Goal: Task Accomplishment & Management: Complete application form

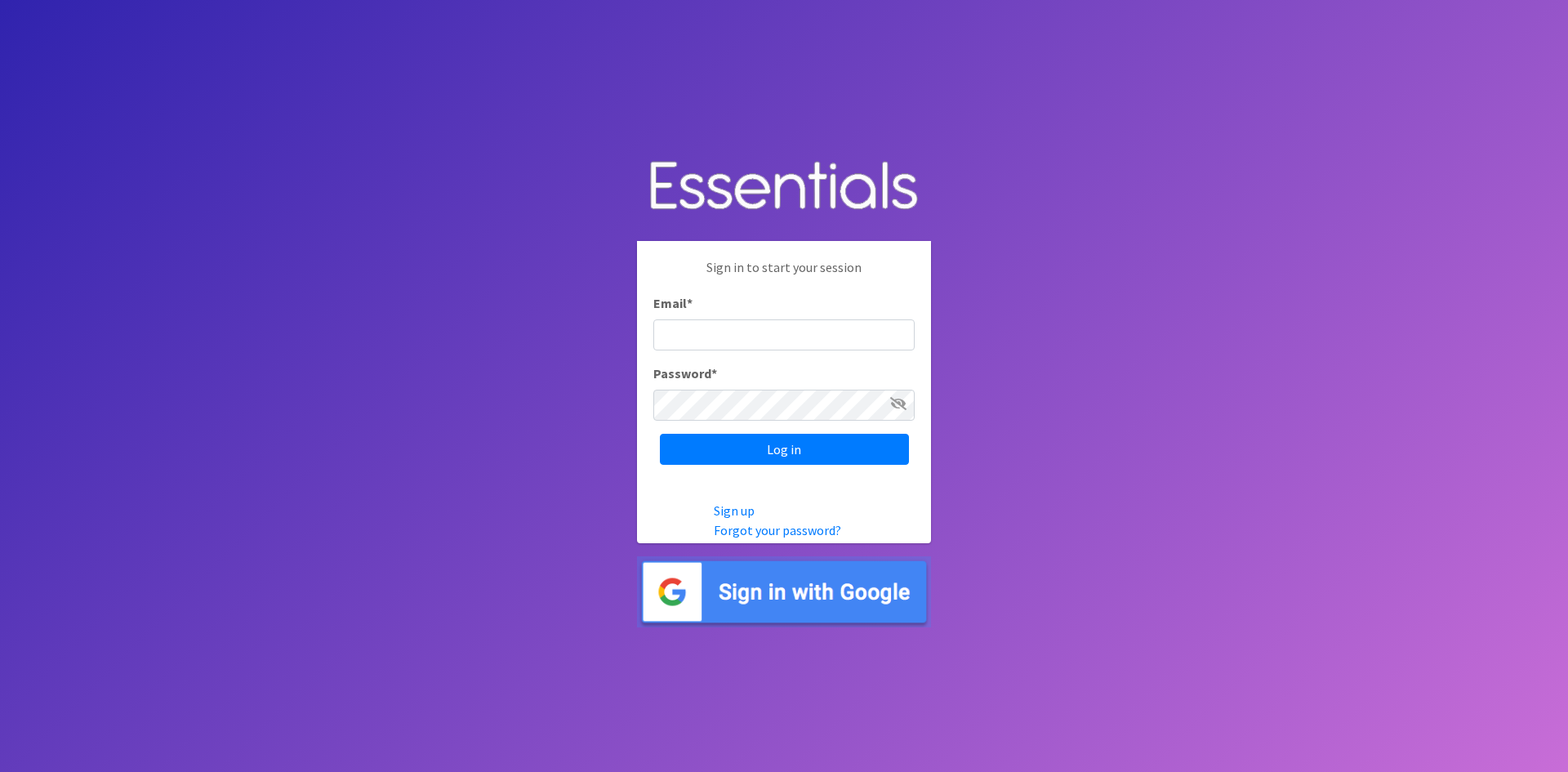
drag, startPoint x: 0, startPoint y: 0, endPoint x: 737, endPoint y: 325, distance: 805.5
click at [737, 325] on input "Email *" at bounding box center [784, 334] width 262 height 31
type input "[EMAIL_ADDRESS][DOMAIN_NAME]"
click at [792, 445] on input "Log in" at bounding box center [784, 448] width 250 height 31
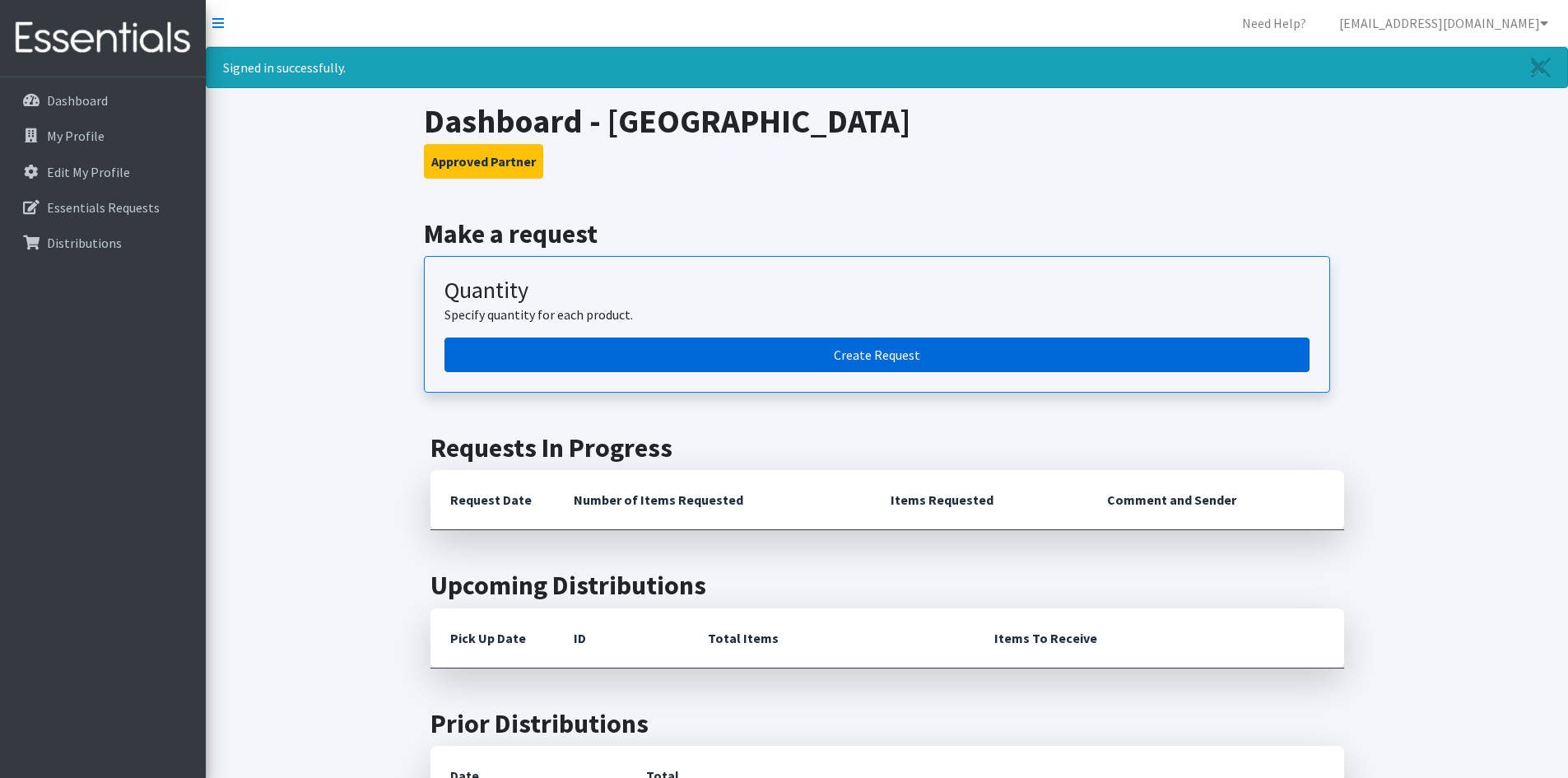
click at [810, 353] on link "Create Request" at bounding box center [877, 354] width 865 height 35
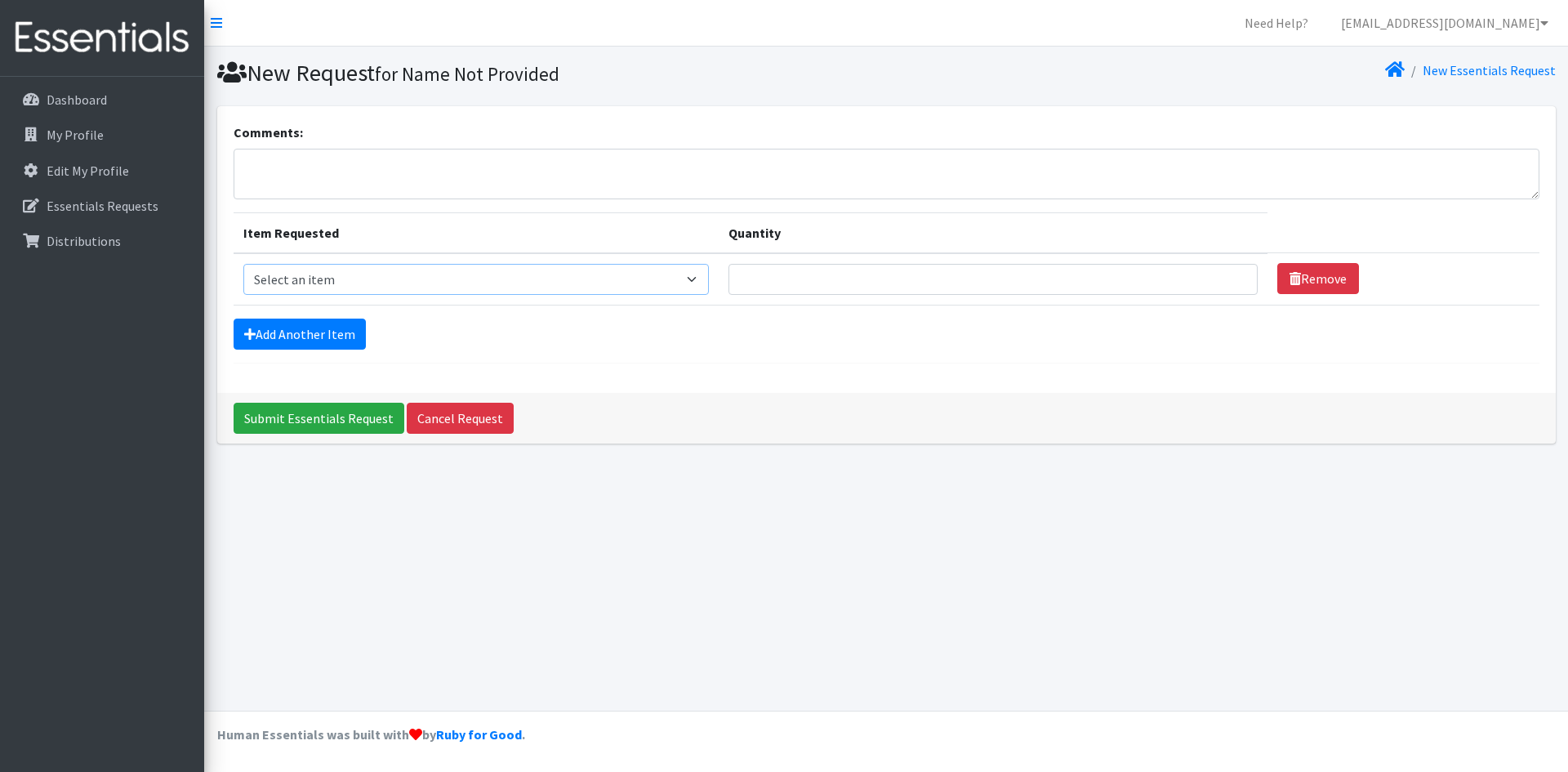
click at [268, 279] on select "Select an item Adult XXX Large Adult Large Adult XX Large Adult Medium Adult Sm…" at bounding box center [476, 279] width 466 height 31
select select "426"
click at [243, 264] on select "Select an item Adult XXX Large Adult Large Adult XX Large Adult Medium Adult Sm…" at bounding box center [476, 279] width 466 height 31
click at [776, 271] on input "Quantity" at bounding box center [994, 279] width 529 height 31
type input "500"
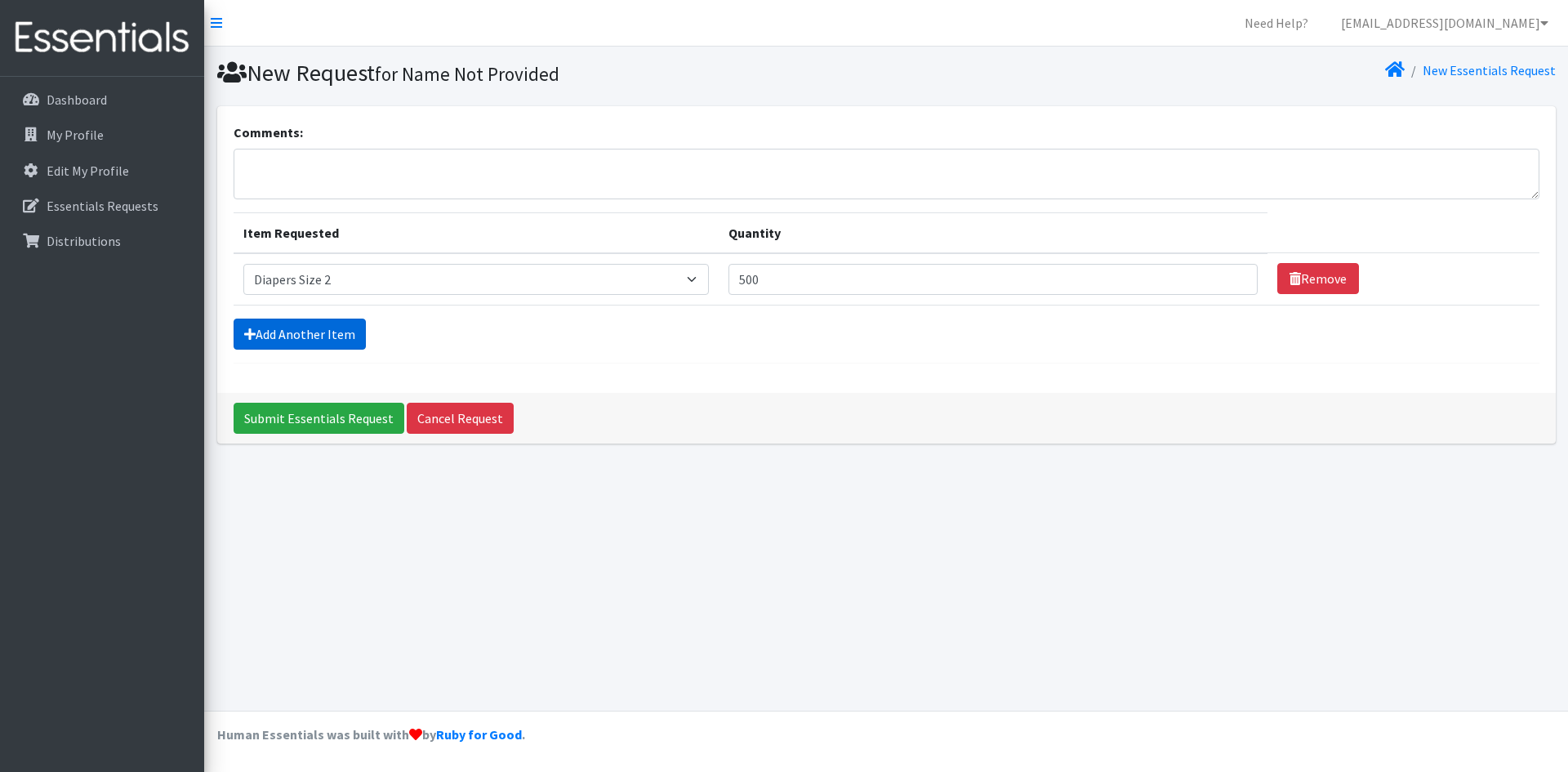
click at [314, 332] on link "Add Another Item" at bounding box center [299, 334] width 132 height 31
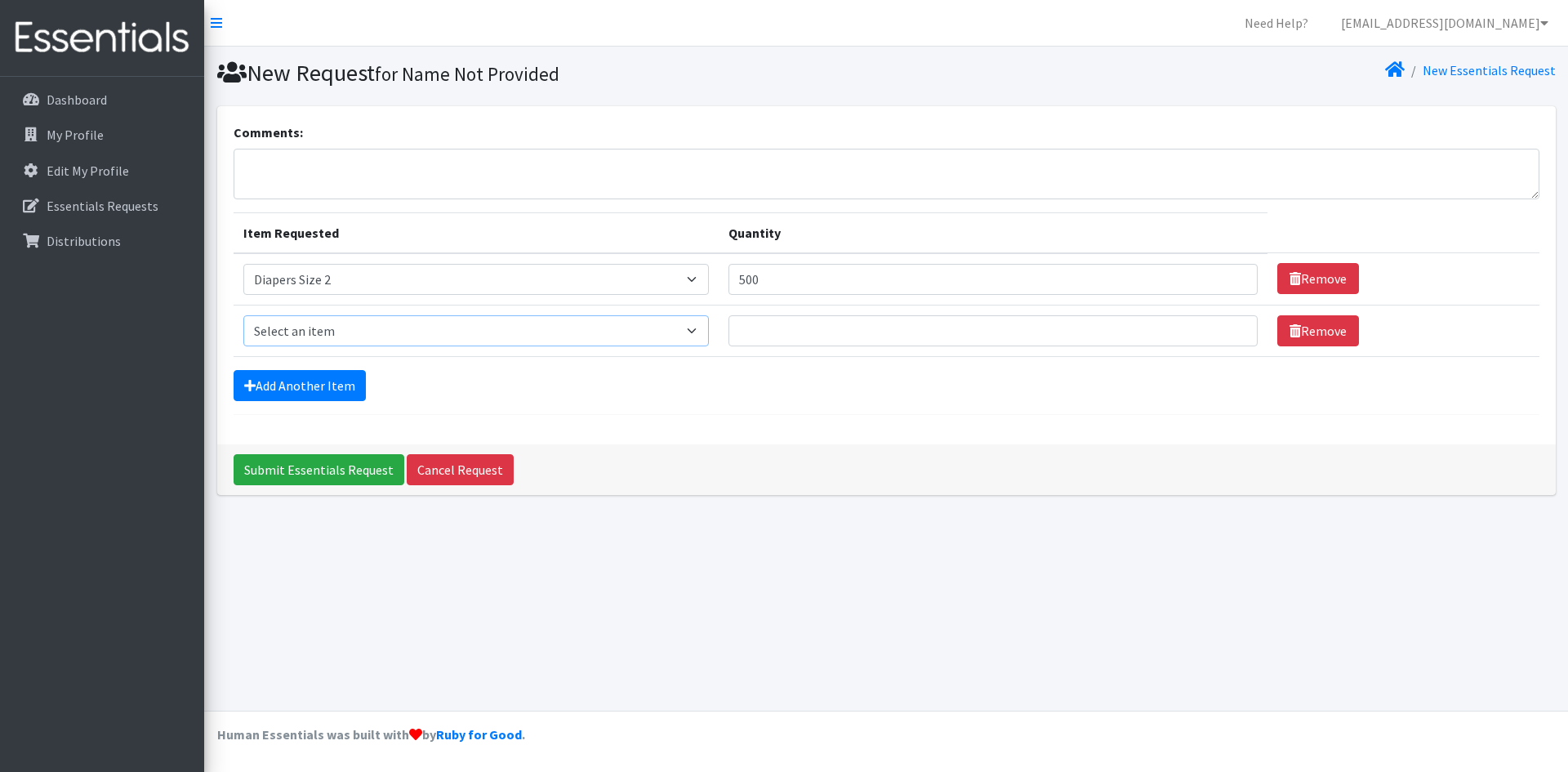
click at [315, 331] on select "Select an item Adult XXX Large Adult Large Adult XX Large Adult Medium Adult Sm…" at bounding box center [476, 330] width 466 height 31
select select "428"
click at [243, 315] on select "Select an item Adult XXX Large Adult Large Adult XX Large Adult Medium Adult Sm…" at bounding box center [476, 330] width 466 height 31
click at [806, 334] on input "Quantity" at bounding box center [994, 330] width 529 height 31
type input "500"
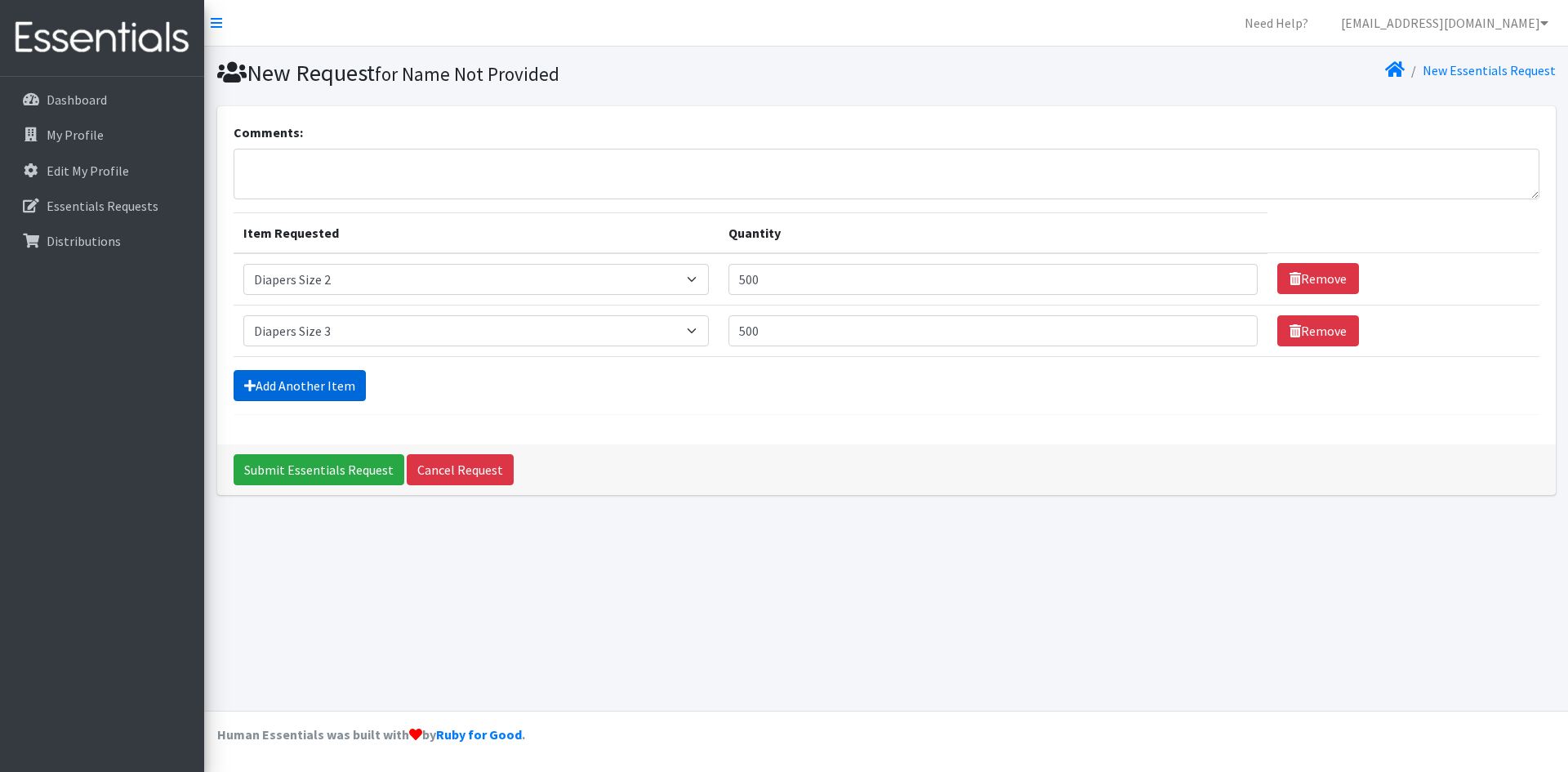
click at [294, 385] on link "Add Another Item" at bounding box center [299, 385] width 132 height 31
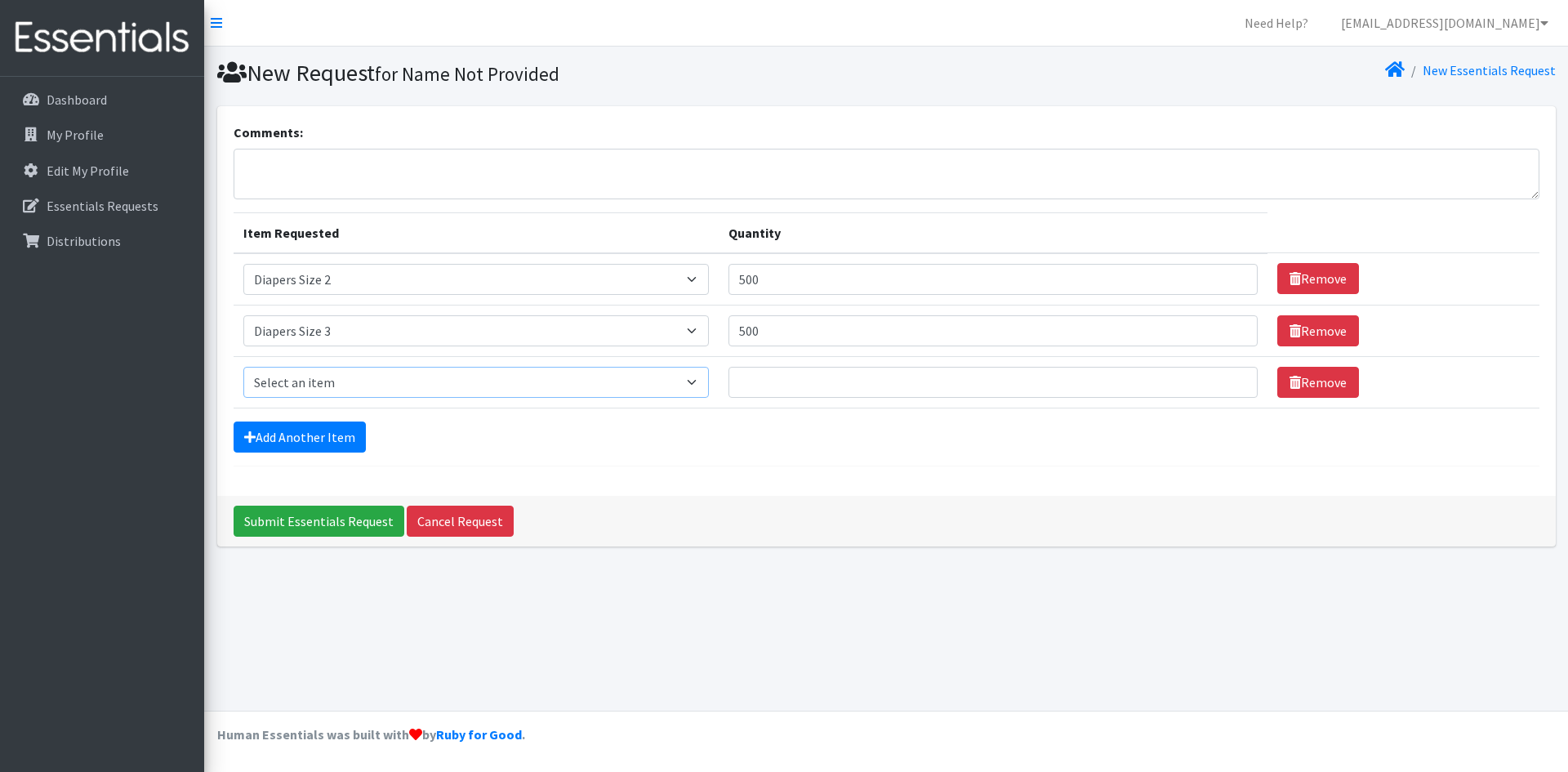
click at [302, 384] on select "Select an item Adult XXX Large Adult Large Adult XX Large Adult Medium Adult Sm…" at bounding box center [476, 382] width 466 height 31
select select "414"
click at [243, 367] on select "Select an item Adult XXX Large Adult Large Adult XX Large Adult Medium Adult Sm…" at bounding box center [476, 382] width 466 height 31
click at [770, 382] on input "Quantity" at bounding box center [994, 382] width 529 height 31
type input "500"
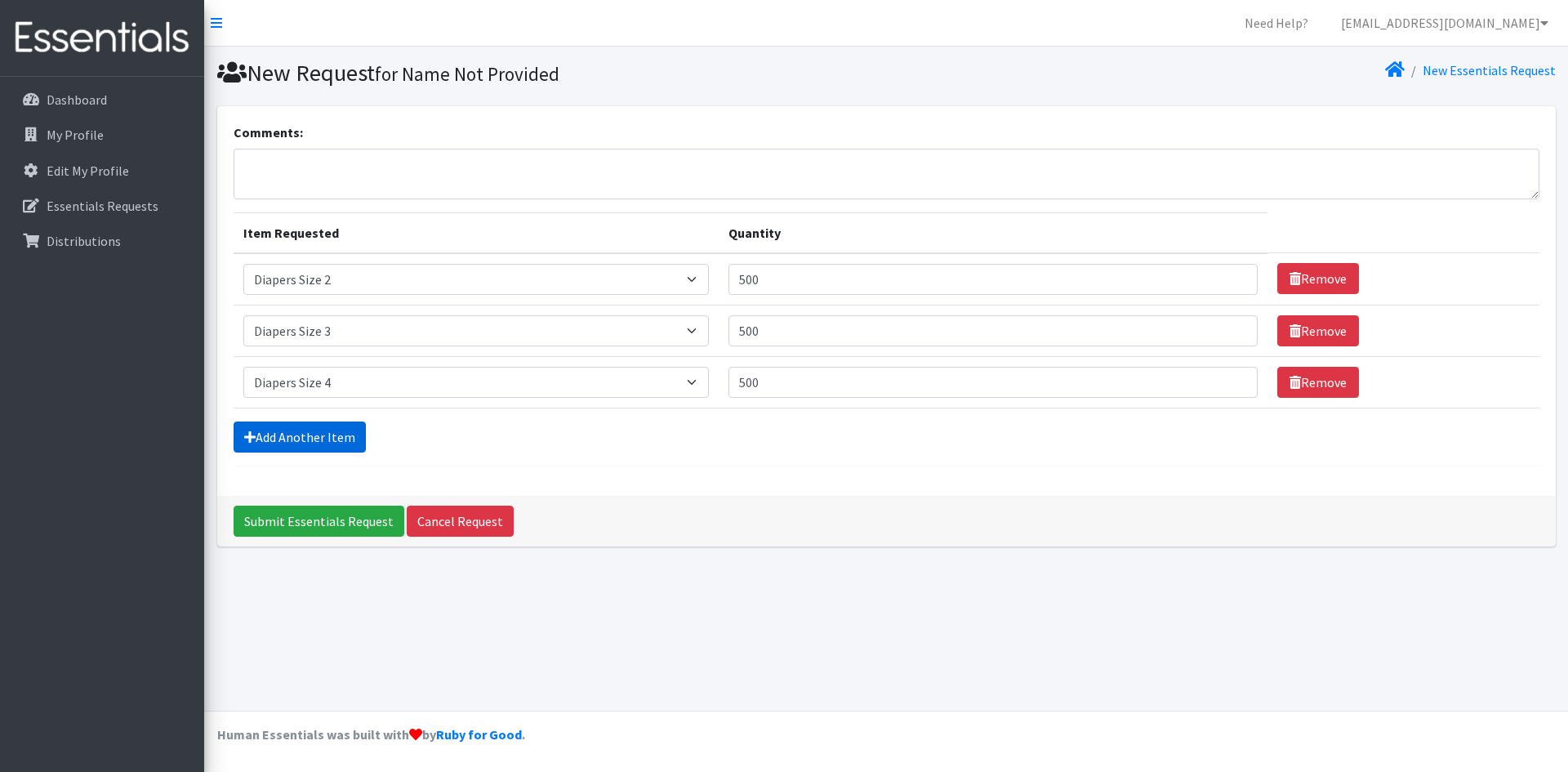
click at [291, 431] on link "Add Another Item" at bounding box center [299, 436] width 132 height 31
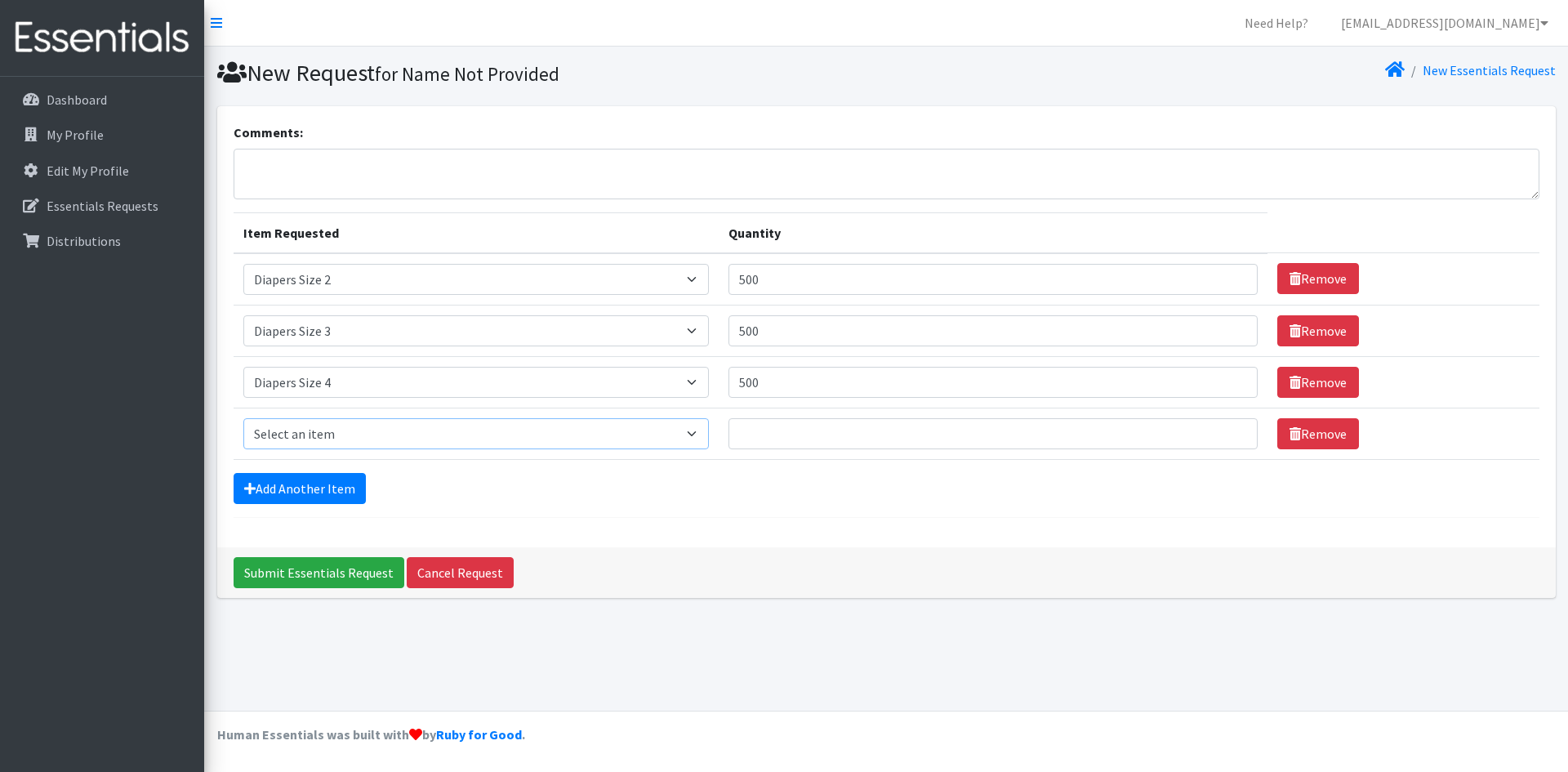
click at [312, 433] on select "Select an item Adult XXX Large Adult Large Adult XX Large Adult Medium Adult Sm…" at bounding box center [476, 433] width 466 height 31
select select "415"
click at [243, 418] on select "Select an item Adult XXX Large Adult Large Adult XX Large Adult Medium Adult Sm…" at bounding box center [476, 433] width 466 height 31
click at [819, 446] on input "Quantity" at bounding box center [994, 433] width 529 height 31
type input "500"
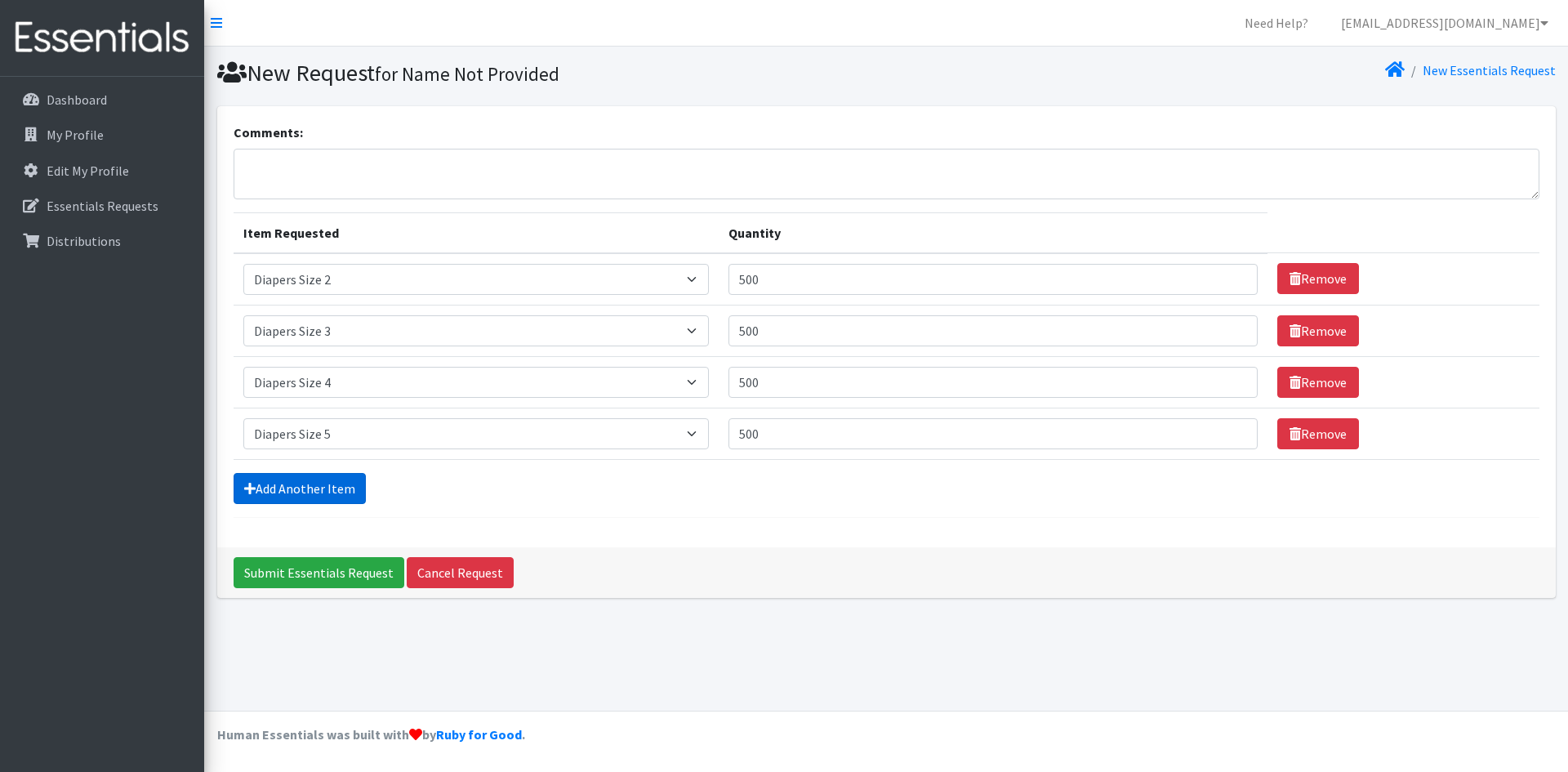
click at [285, 487] on link "Add Another Item" at bounding box center [299, 488] width 132 height 31
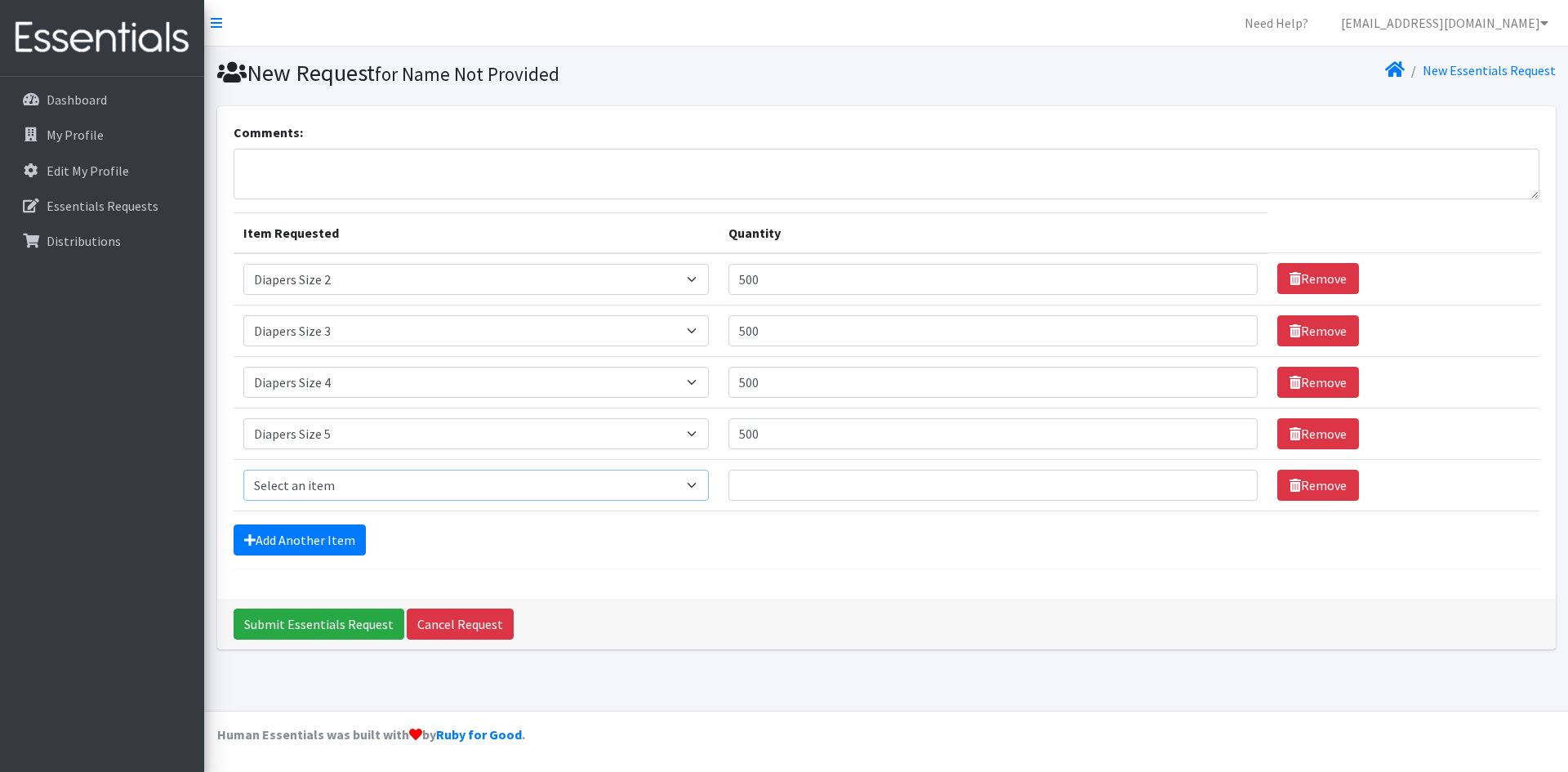
click at [344, 487] on select "Select an item Adult XXX Large Adult Large Adult XX Large Adult Medium Adult Sm…" at bounding box center [476, 485] width 466 height 31
select select "417"
click at [243, 470] on select "Select an item Adult XXX Large Adult Large Adult XX Large Adult Medium Adult Sm…" at bounding box center [476, 485] width 466 height 31
click at [752, 486] on input "Quantity" at bounding box center [994, 485] width 529 height 31
type input "300"
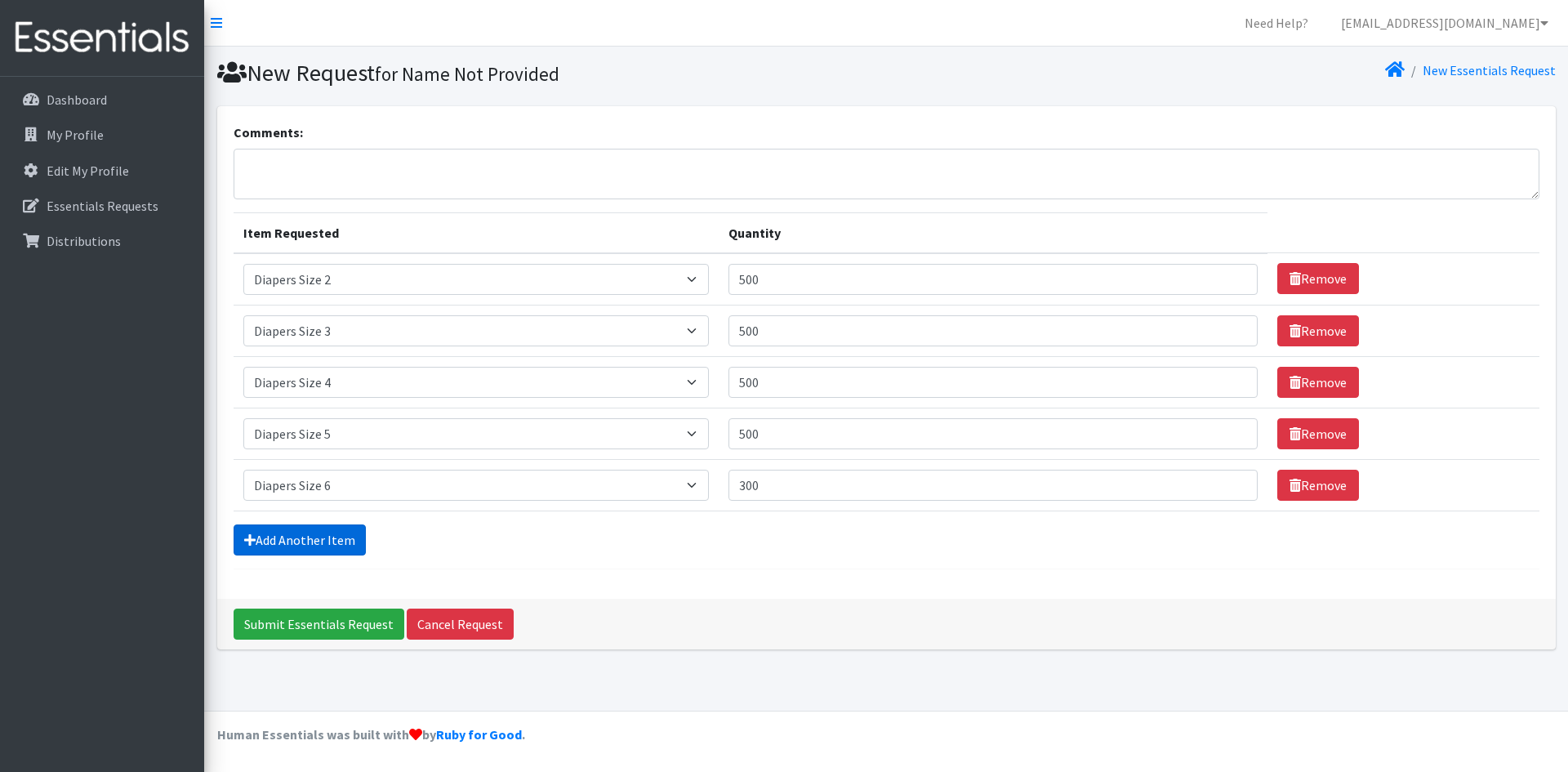
click at [301, 533] on link "Add Another Item" at bounding box center [299, 539] width 132 height 31
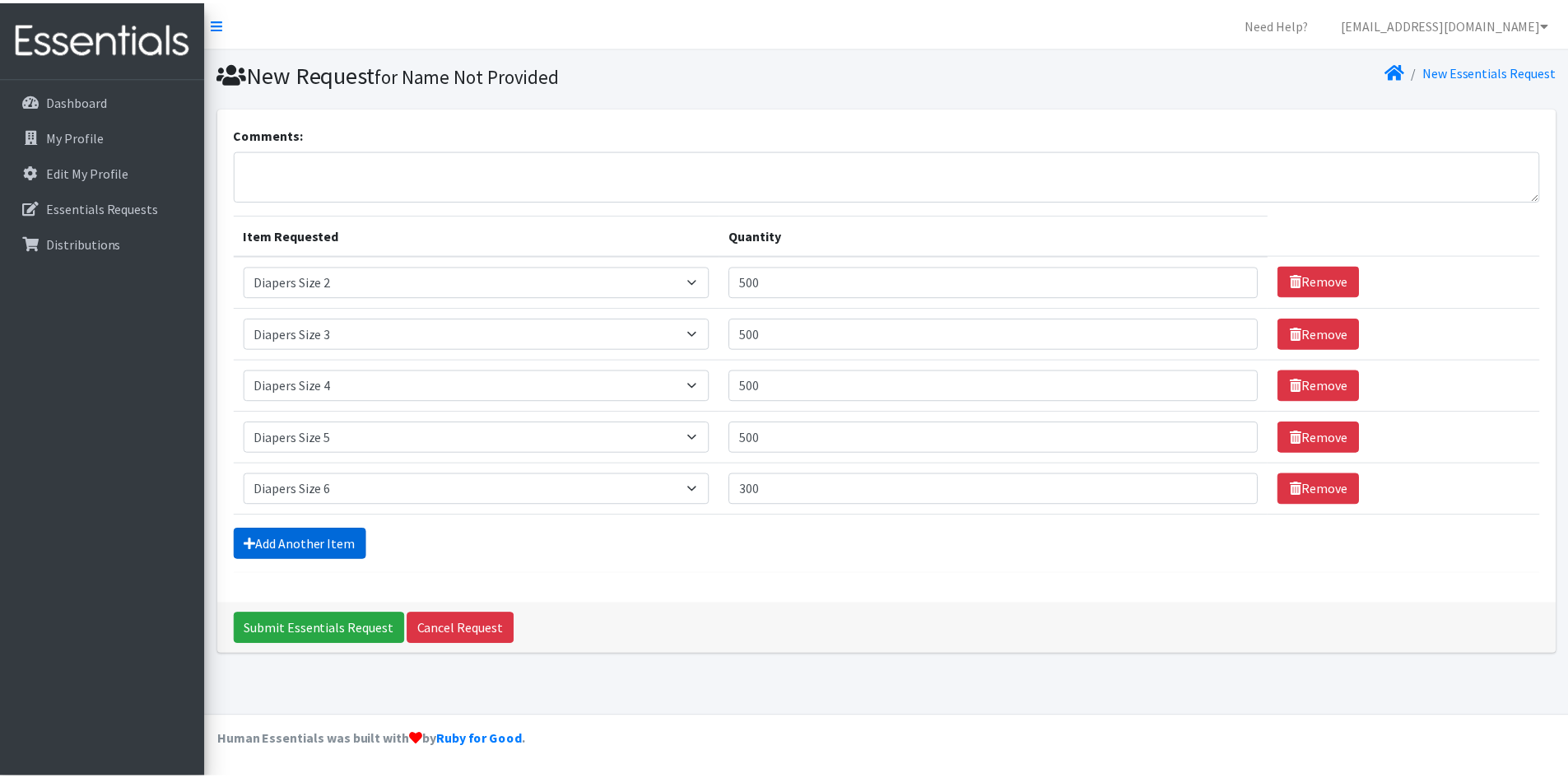
scroll to position [3, 0]
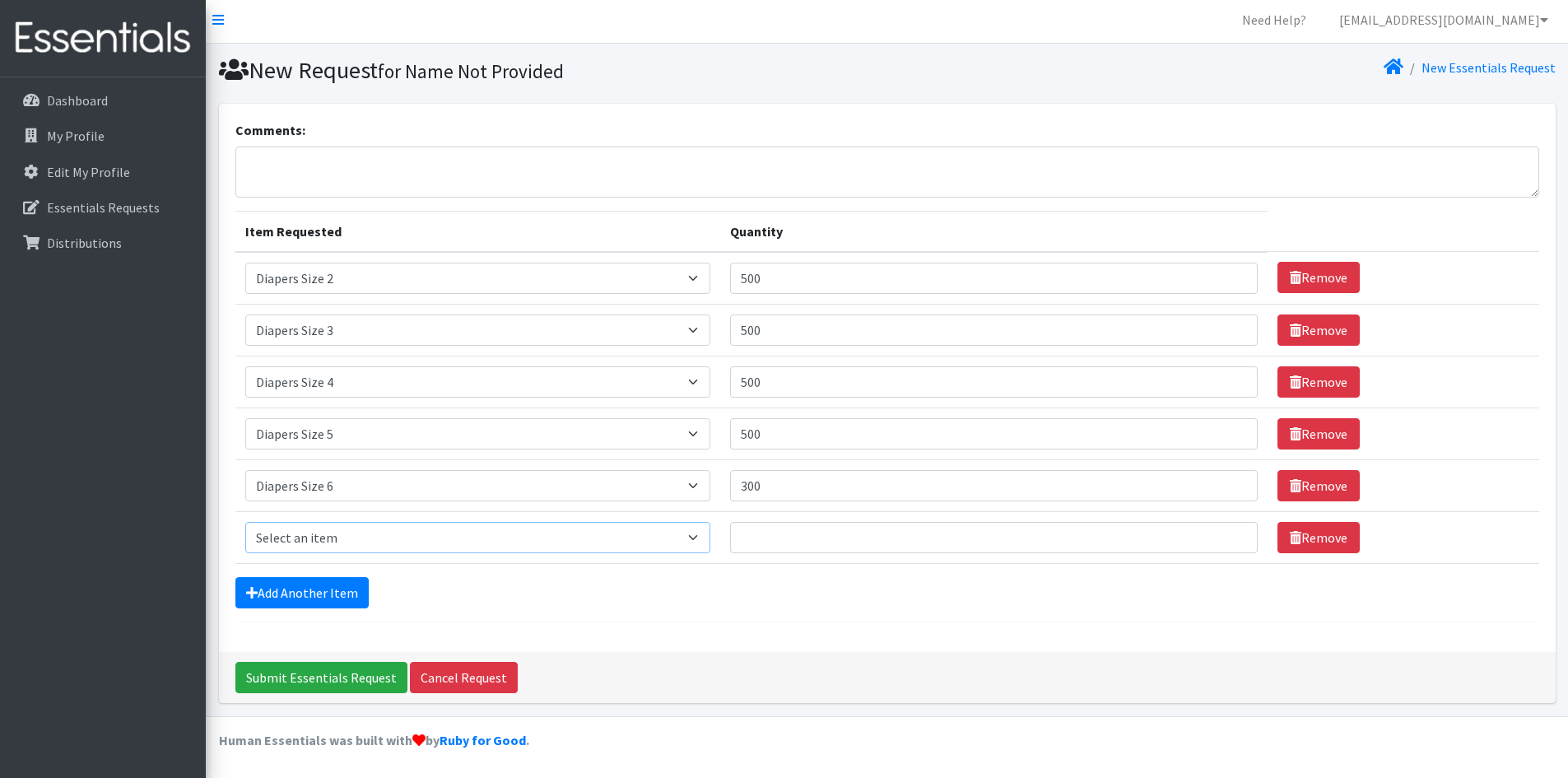
click at [315, 534] on select "Select an item Adult XXX Large Adult Large Adult XX Large Adult Medium Adult Sm…" at bounding box center [478, 537] width 465 height 31
select select "4739"
click at [245, 522] on select "Select an item Adult XXX Large Adult Large Adult XX Large Adult Medium Adult Sm…" at bounding box center [478, 537] width 465 height 31
click at [796, 542] on input "Quantity" at bounding box center [994, 537] width 529 height 31
type input "300"
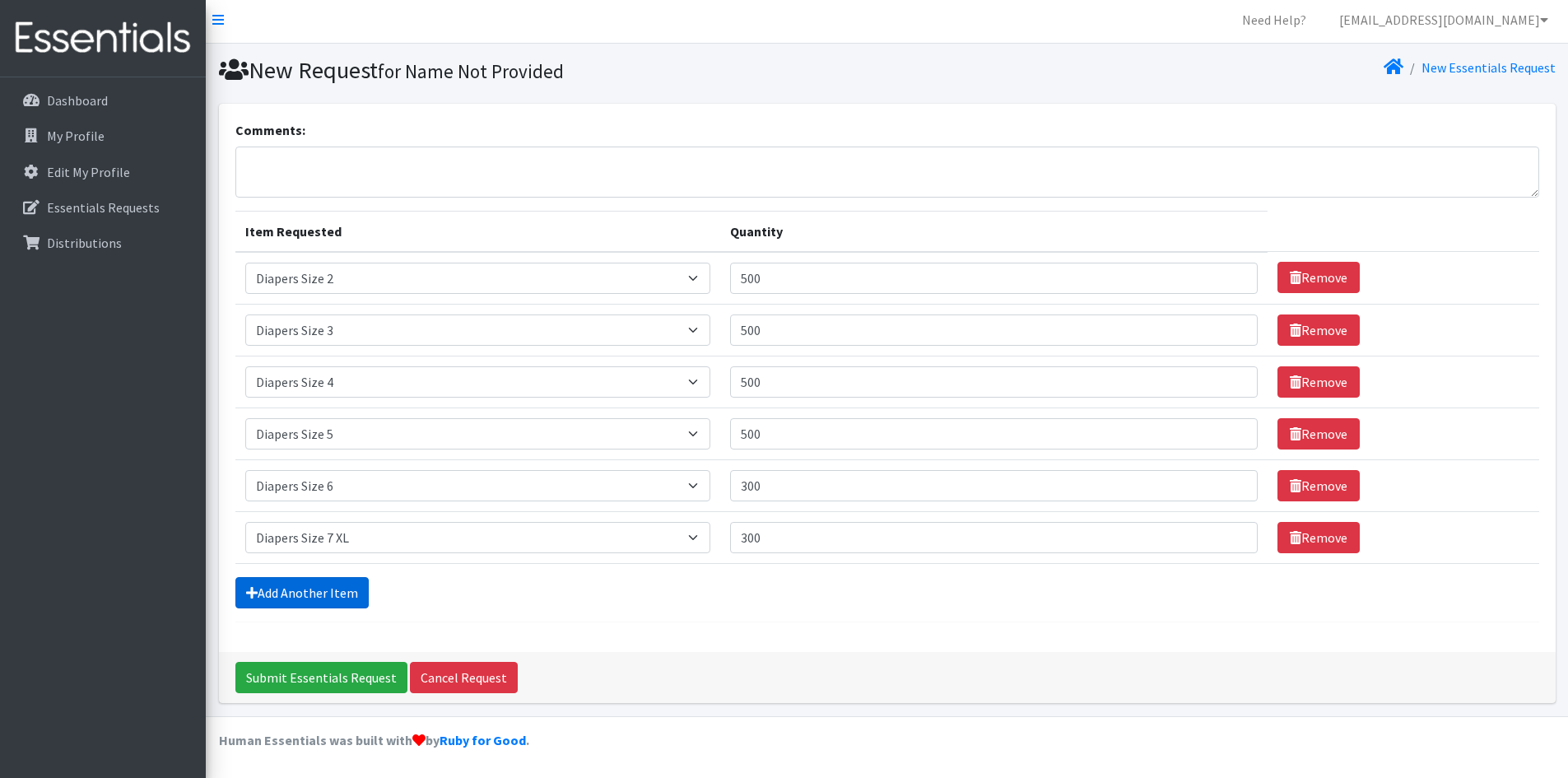
click at [270, 581] on link "Add Another Item" at bounding box center [302, 592] width 133 height 31
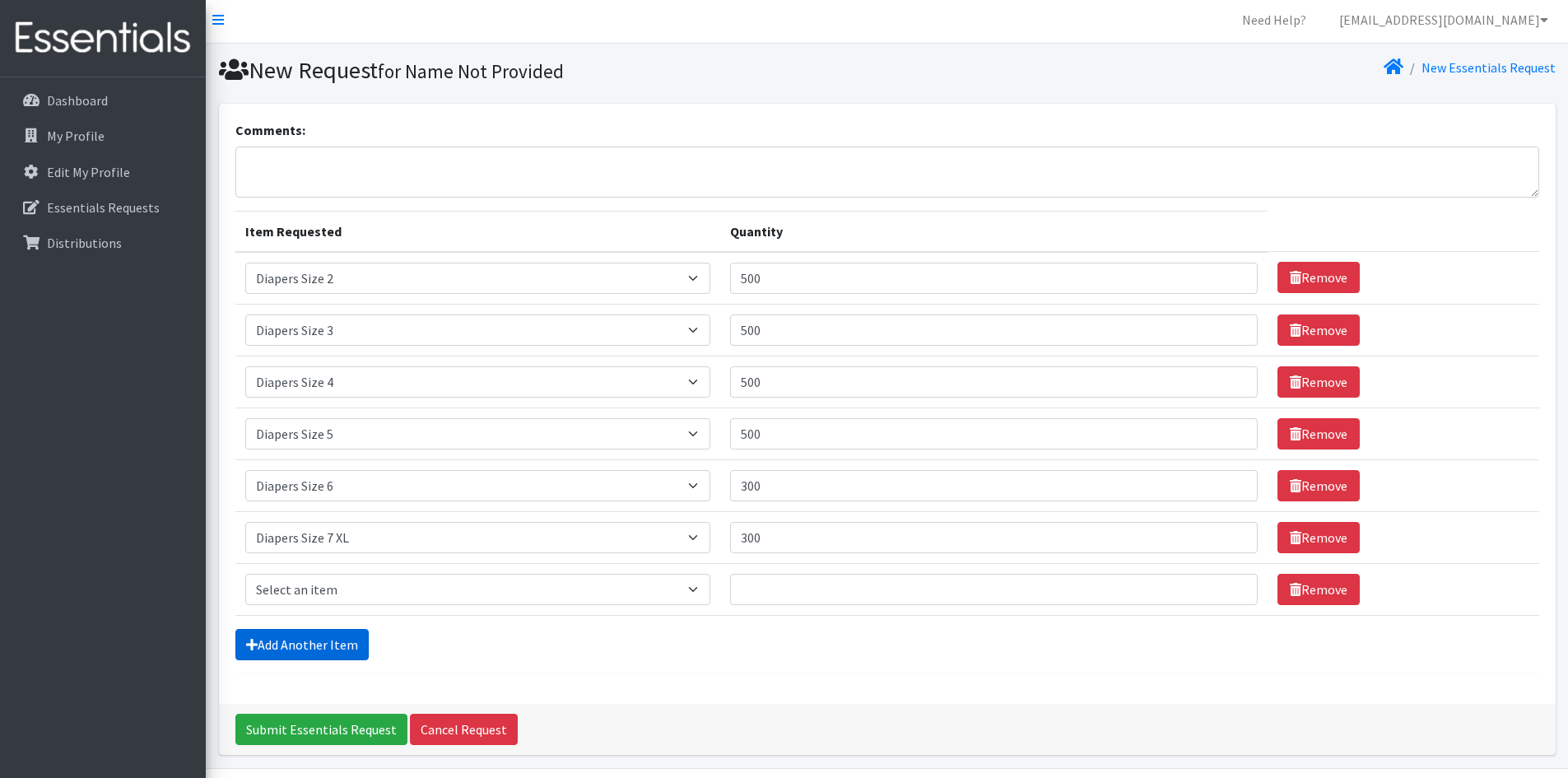
scroll to position [55, 0]
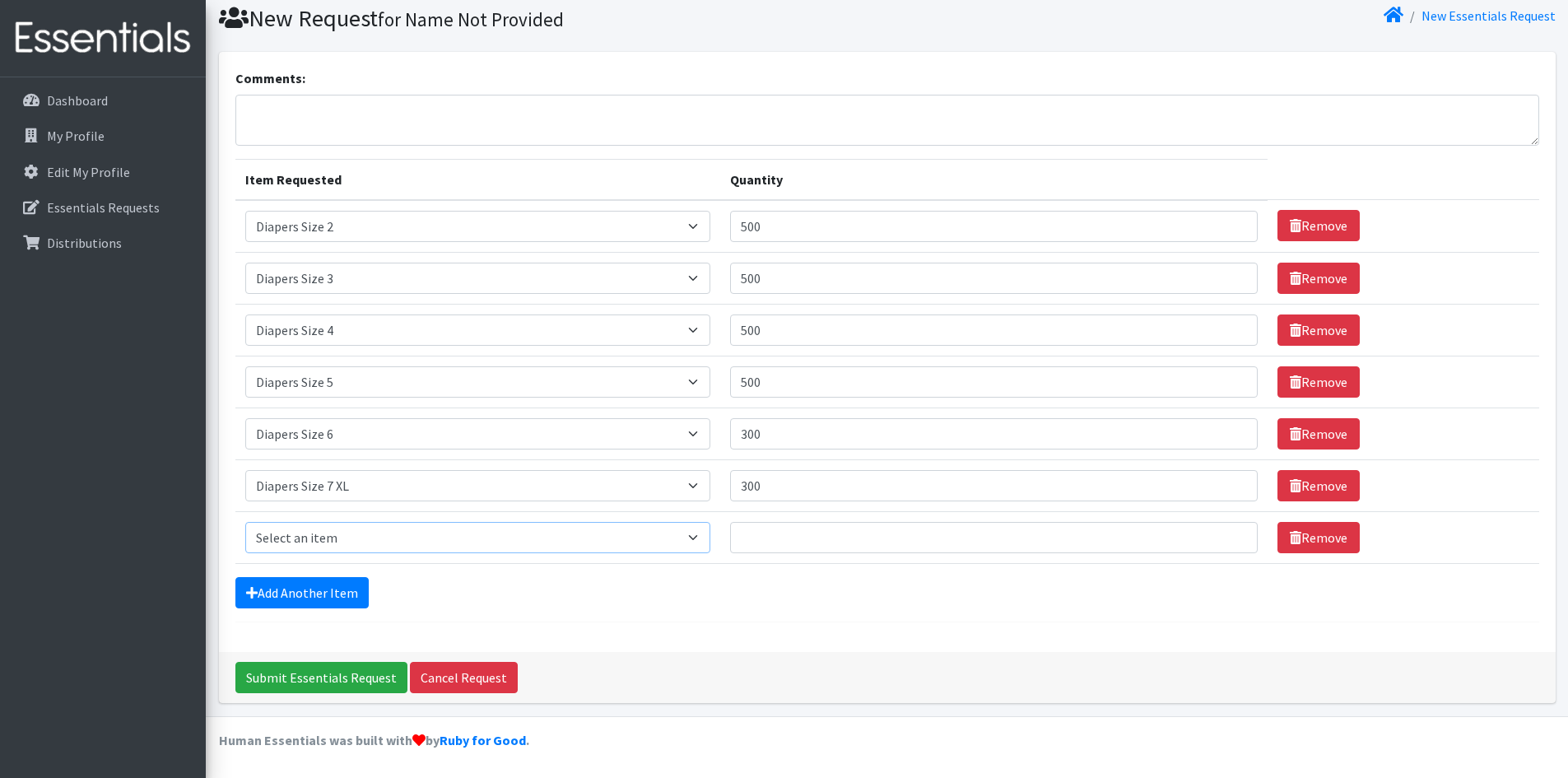
click at [310, 545] on select "Select an item Adult XXX Large Adult Large Adult XX Large Adult Medium Adult Sm…" at bounding box center [478, 537] width 465 height 31
select select "2927"
click at [245, 522] on select "Select an item Adult XXX Large Adult Large Adult XX Large Adult Medium Adult Sm…" at bounding box center [478, 537] width 465 height 31
click at [785, 536] on input "Quantity" at bounding box center [994, 537] width 529 height 31
type input "300"
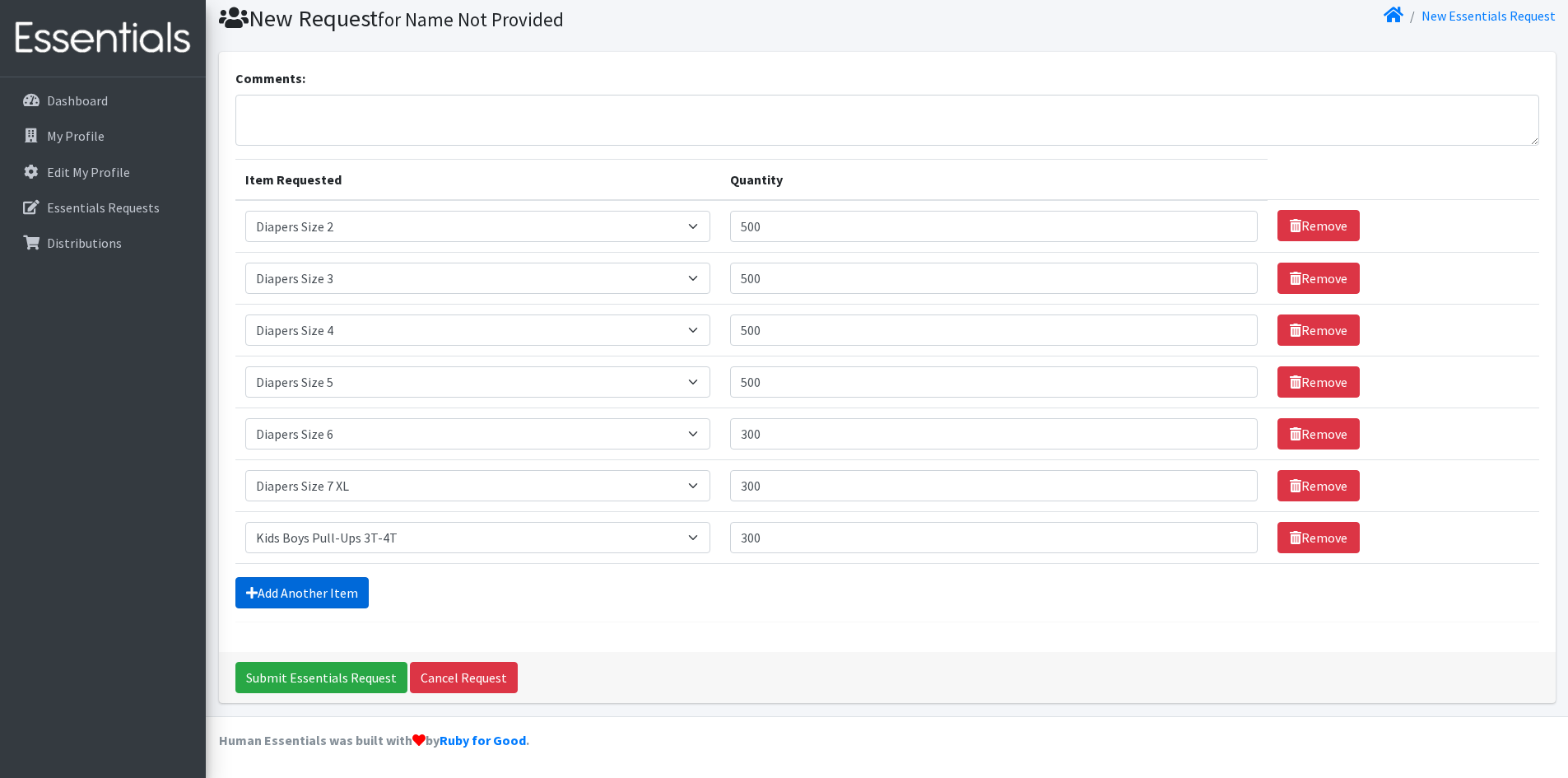
click at [283, 582] on link "Add Another Item" at bounding box center [302, 592] width 133 height 31
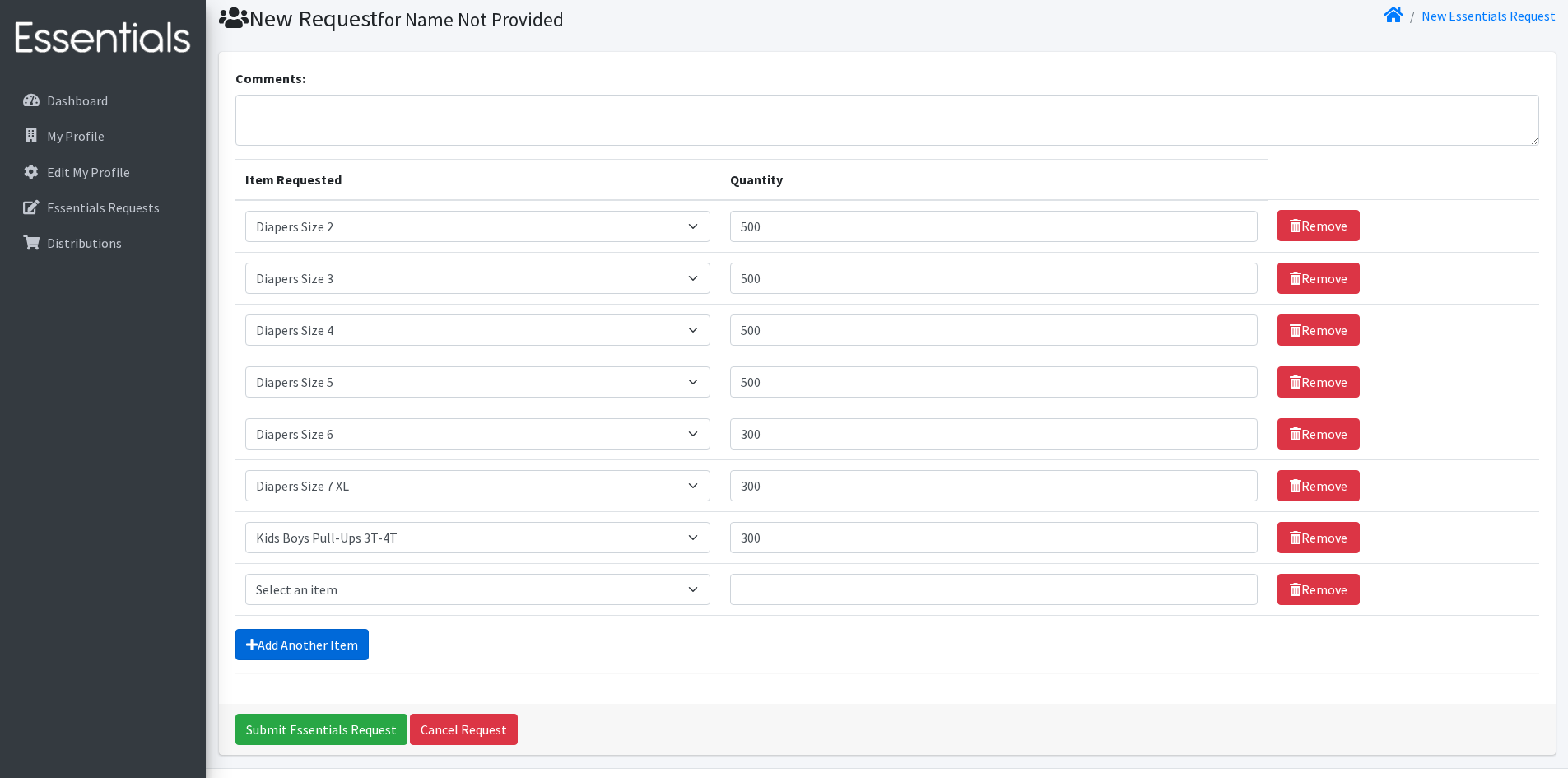
scroll to position [107, 0]
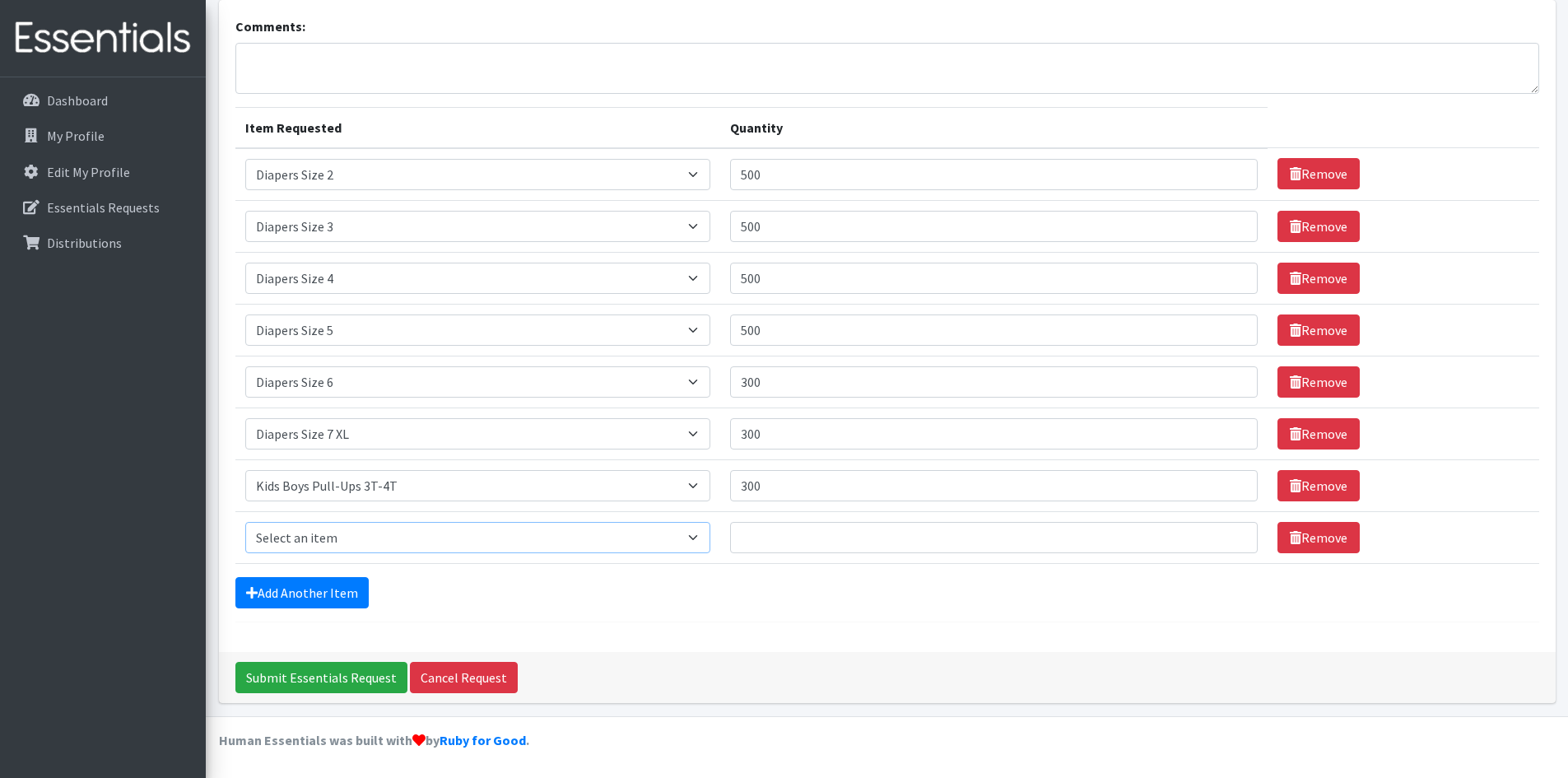
click at [315, 540] on select "Select an item Adult XXX Large Adult Large Adult XX Large Adult Medium Adult Sm…" at bounding box center [478, 537] width 465 height 31
select select "2926"
click at [245, 522] on select "Select an item Adult XXX Large Adult Large Adult XX Large Adult Medium Adult Sm…" at bounding box center [478, 537] width 465 height 31
click at [779, 525] on input "Quantity" at bounding box center [994, 537] width 529 height 31
type input "200"
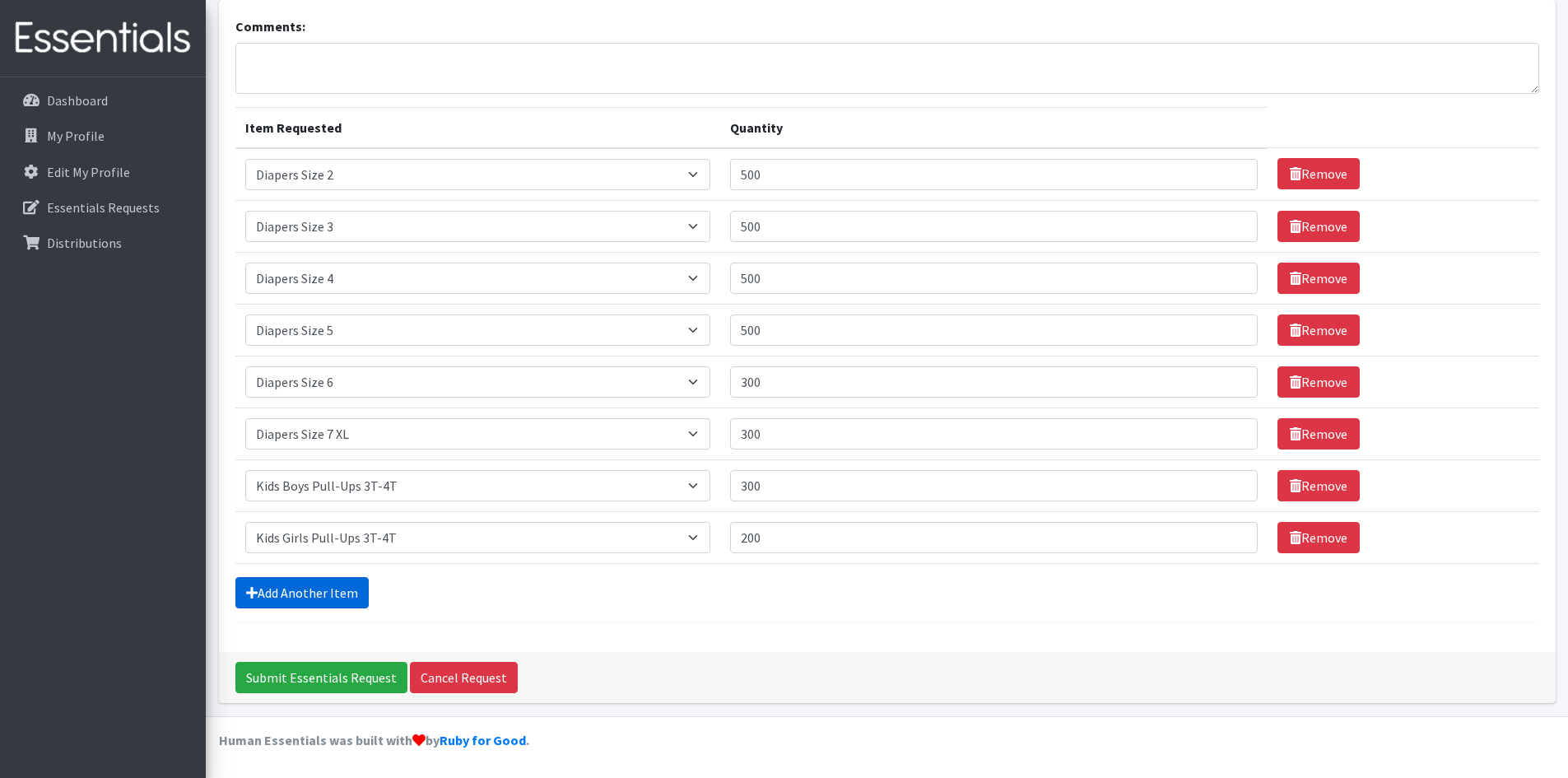
click at [322, 591] on link "Add Another Item" at bounding box center [302, 592] width 133 height 31
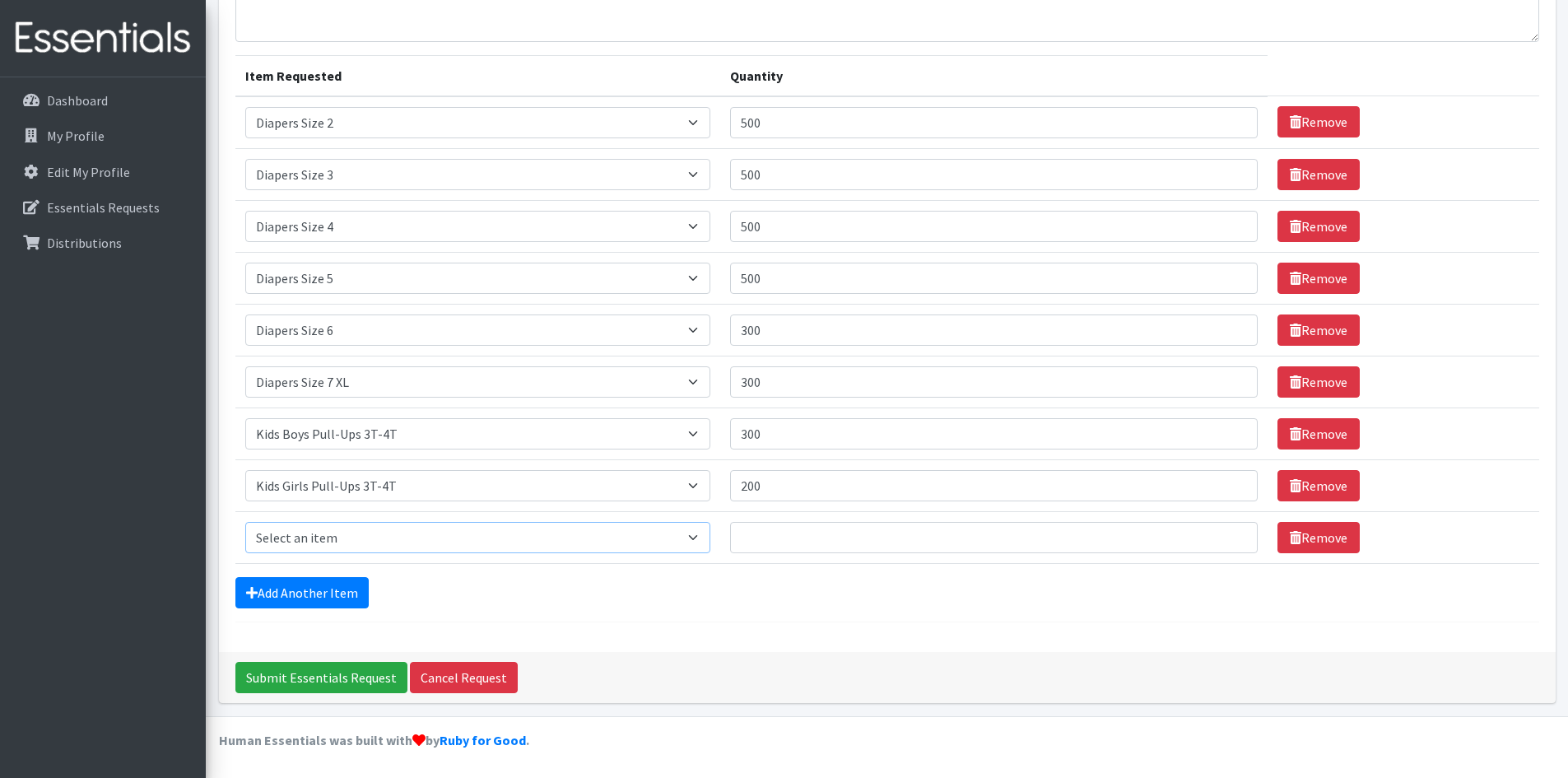
click at [351, 541] on select "Select an item Adult XXX Large Adult Large Adult XX Large Adult Medium Adult Sm…" at bounding box center [478, 537] width 465 height 31
select select "2929"
click at [245, 522] on select "Select an item Adult XXX Large Adult Large Adult XX Large Adult Medium Adult Sm…" at bounding box center [478, 537] width 465 height 31
click at [765, 542] on input "Quantity" at bounding box center [994, 537] width 529 height 31
type input "300"
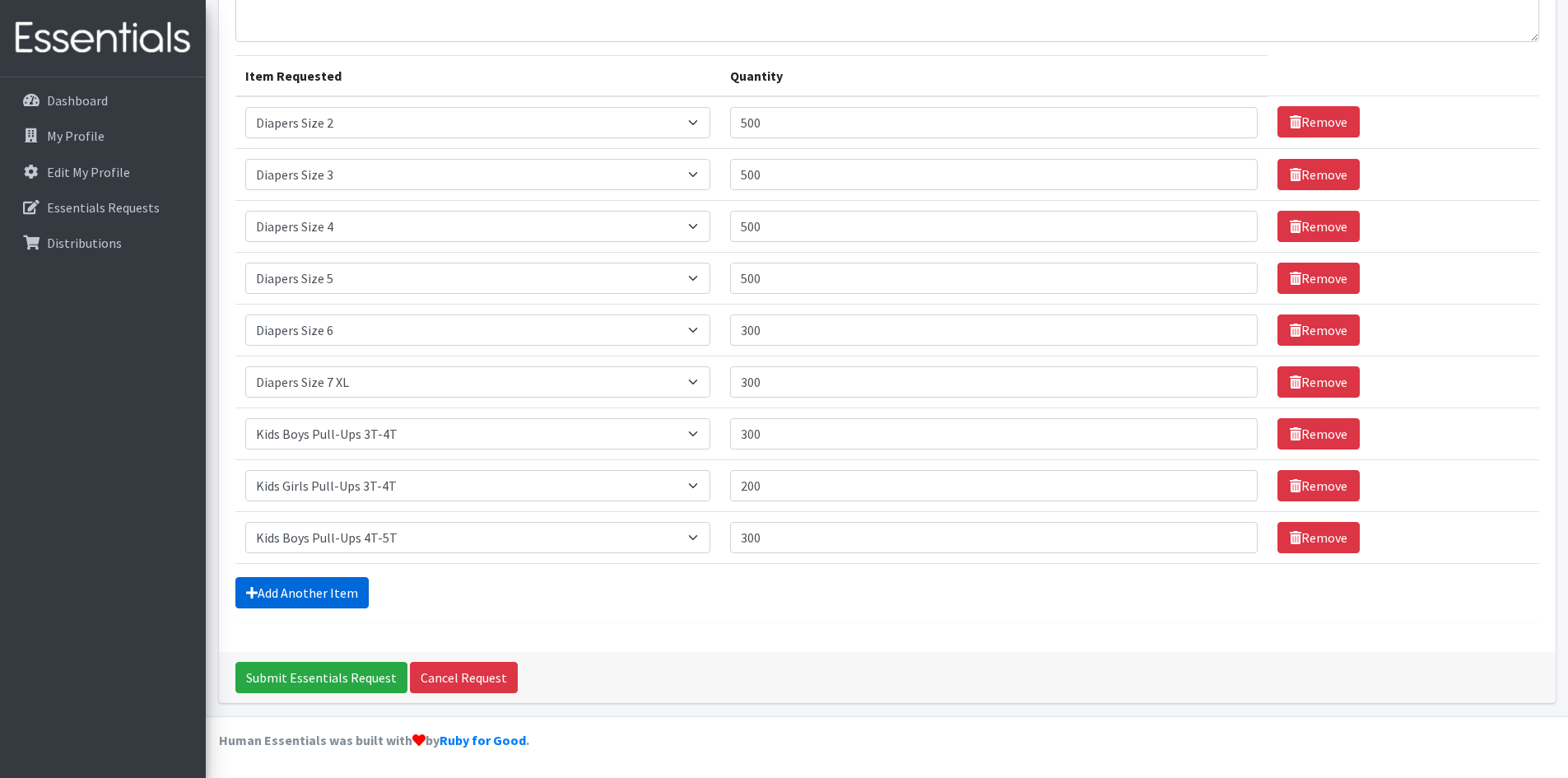
click at [298, 579] on link "Add Another Item" at bounding box center [302, 592] width 133 height 31
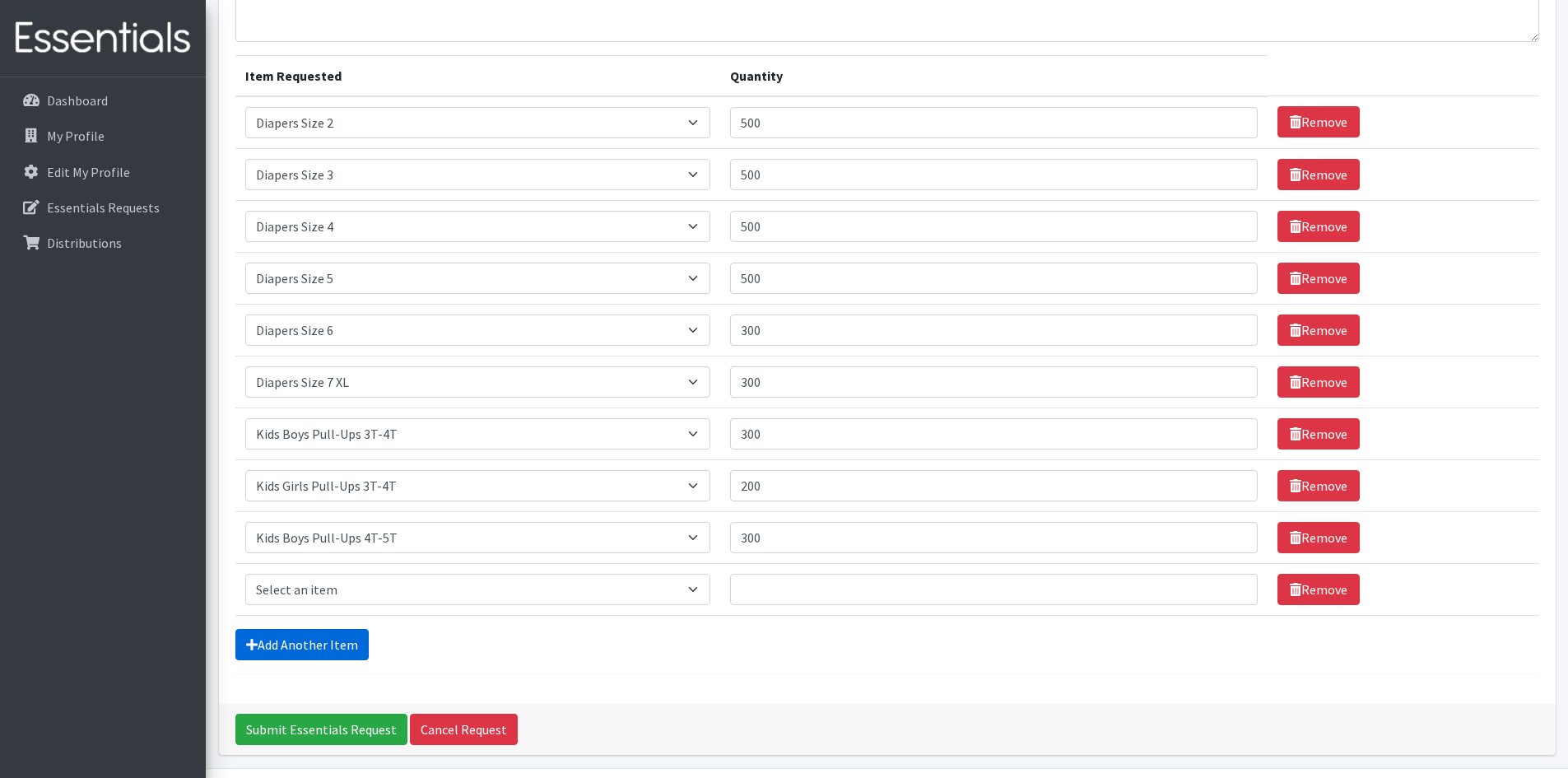
scroll to position [211, 0]
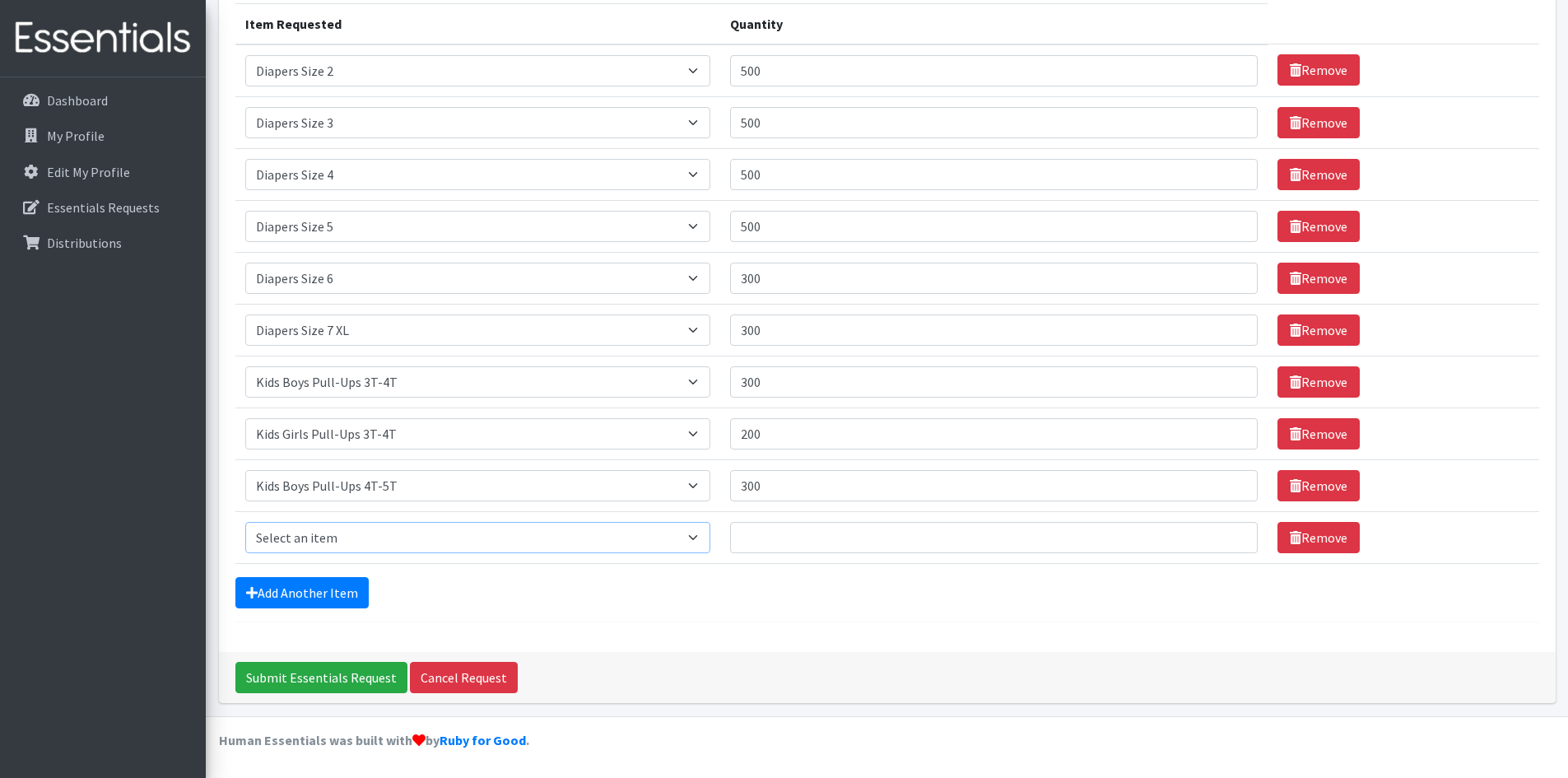
click at [314, 539] on select "Select an item Adult XXX Large Adult Large Adult XX Large Adult Medium Adult Sm…" at bounding box center [478, 537] width 465 height 31
select select "2928"
click at [245, 522] on select "Select an item Adult XXX Large Adult Large Adult XX Large Adult Medium Adult Sm…" at bounding box center [478, 537] width 465 height 31
click at [783, 537] on input "Quantity" at bounding box center [994, 537] width 529 height 31
type input "300"
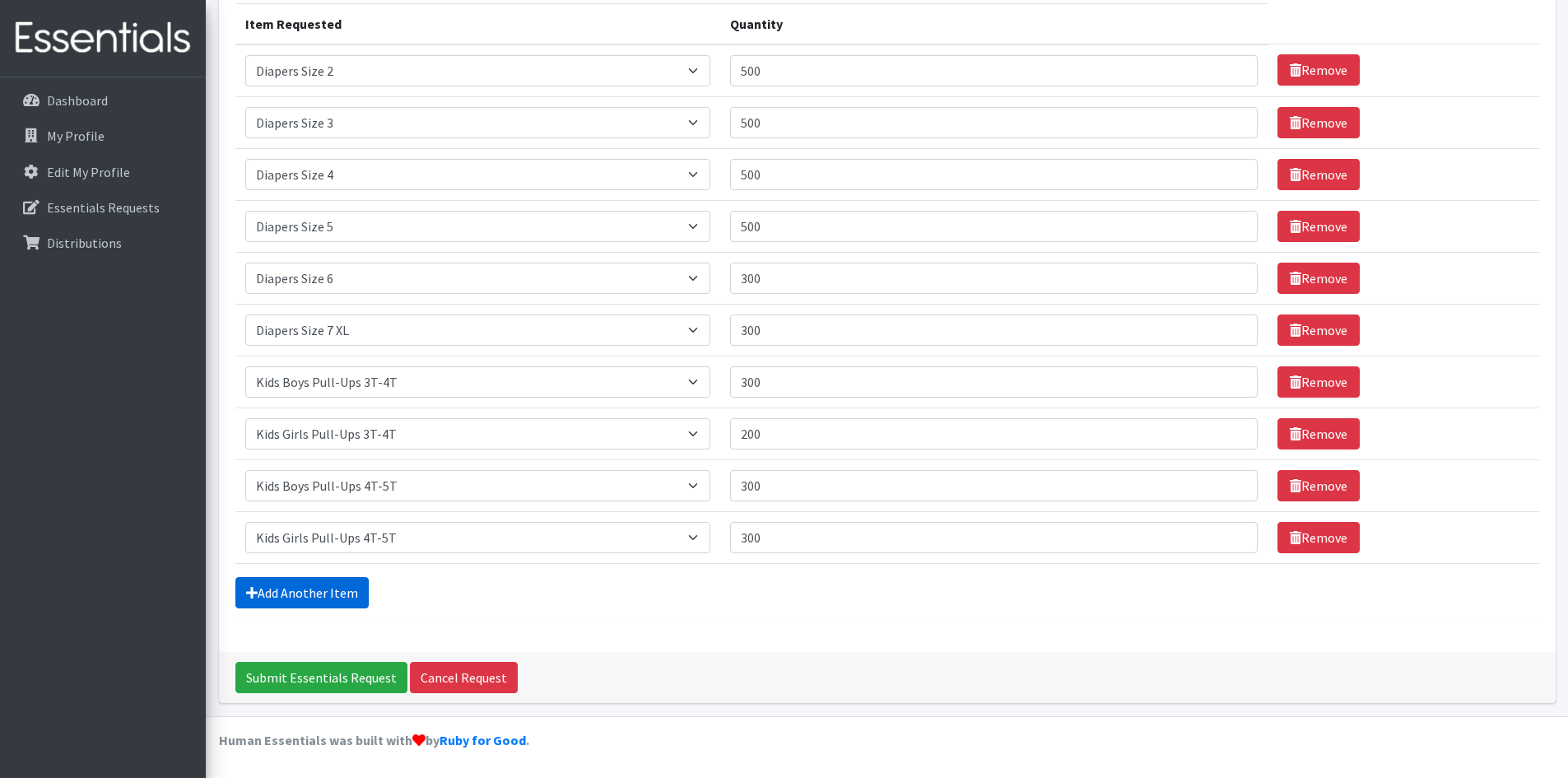
click at [317, 586] on link "Add Another Item" at bounding box center [302, 592] width 133 height 31
click at [359, 543] on select "Select an item Adult XXX Large Adult Large Adult XX Large Adult Medium Adult Sm…" at bounding box center [478, 537] width 465 height 31
select select "4828"
click at [245, 522] on select "Select an item Adult XXX Large Adult Large Adult XX Large Adult Medium Adult Sm…" at bounding box center [478, 537] width 465 height 31
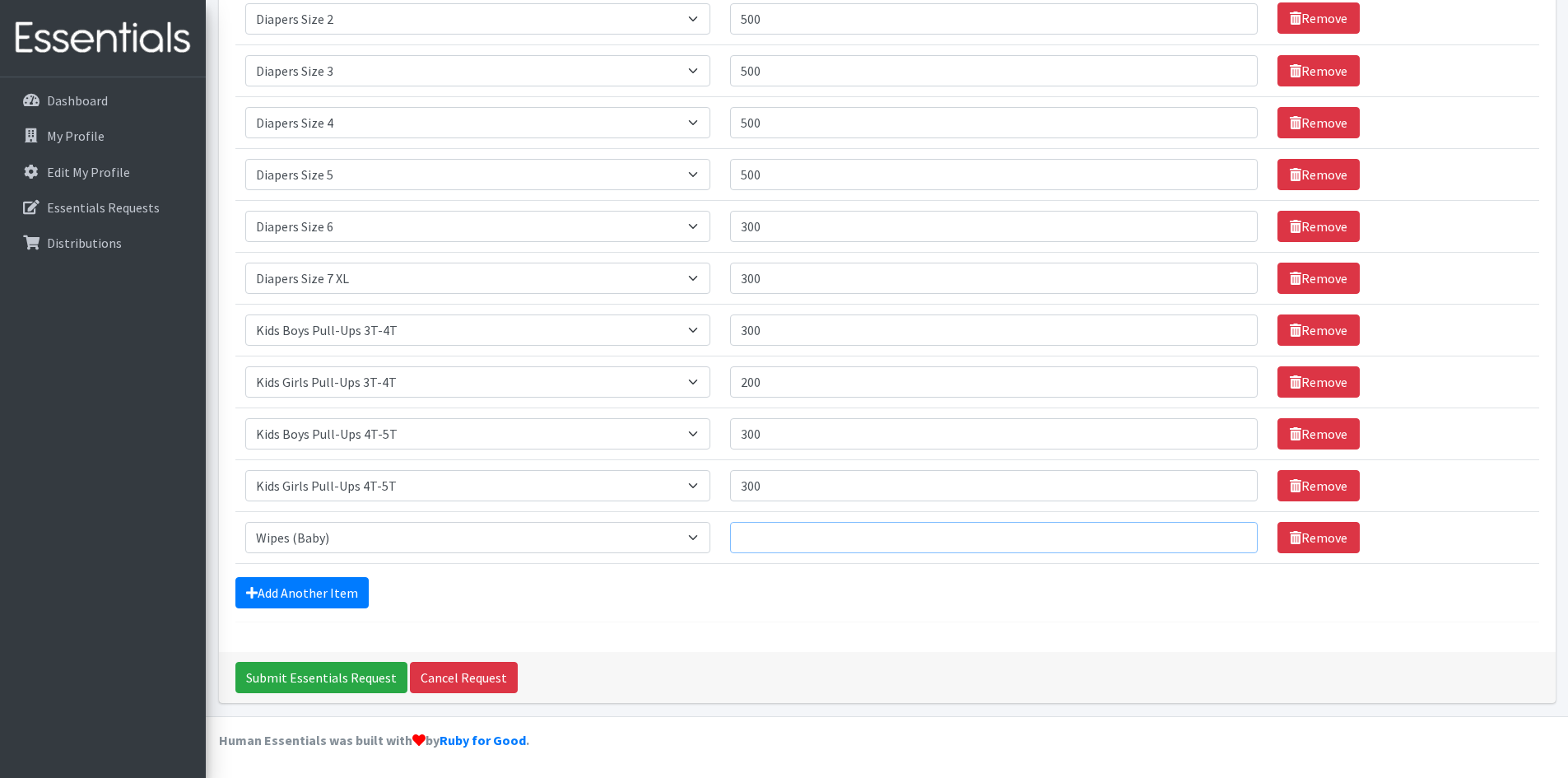
click at [752, 537] on input "Quantity" at bounding box center [994, 537] width 529 height 31
type input "36"
click at [284, 581] on link "Add Another Item" at bounding box center [302, 592] width 133 height 31
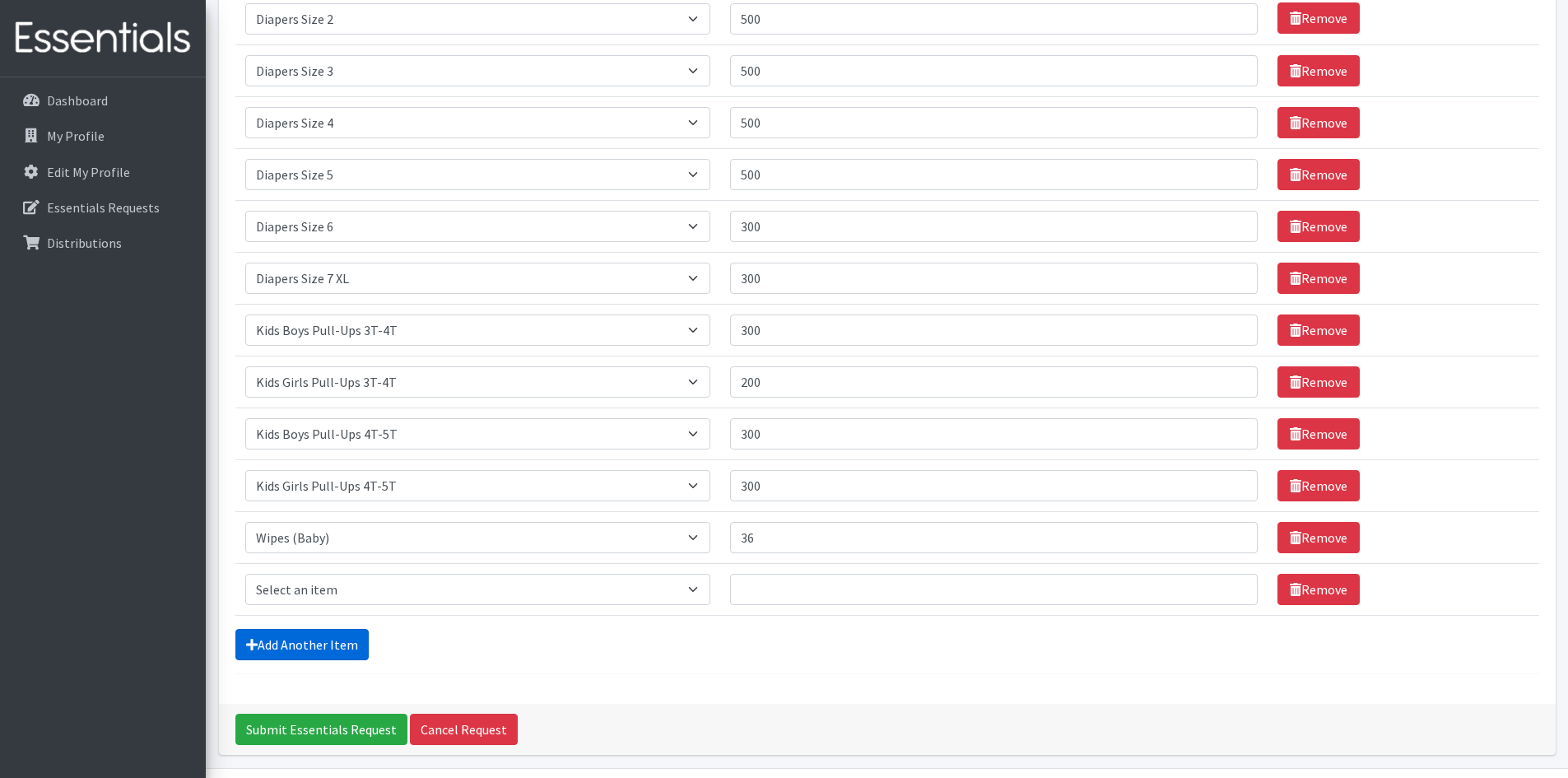
scroll to position [315, 0]
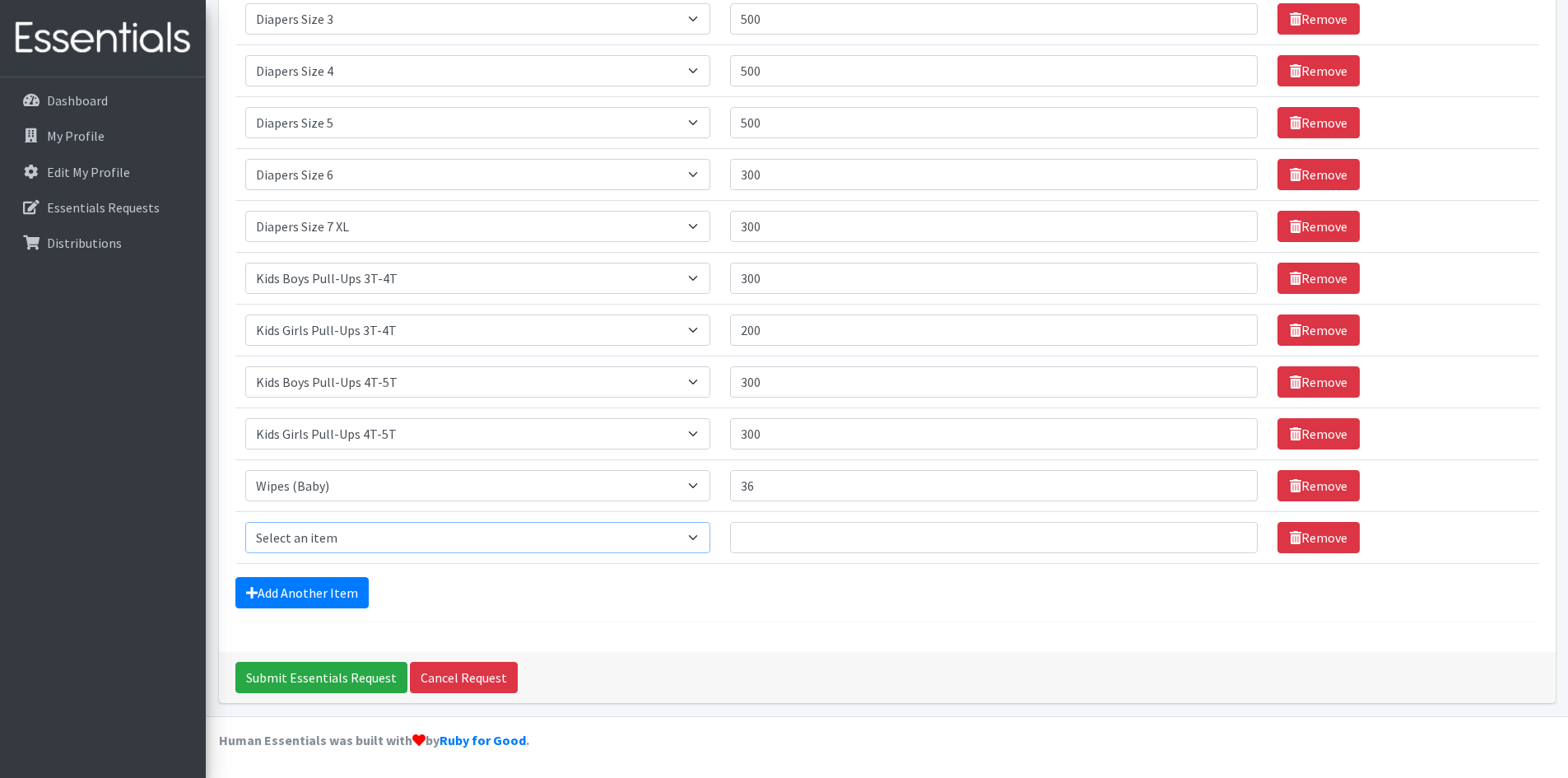
click at [299, 532] on select "Select an item Adult XXX Large Adult Large Adult XX Large Adult Medium Adult Sm…" at bounding box center [478, 537] width 465 height 31
select select "11444"
click at [245, 522] on select "Select an item Adult XXX Large Adult Large Adult XX Large Adult Medium Adult Sm…" at bounding box center [478, 537] width 465 height 31
click at [834, 538] on input "Quantity" at bounding box center [994, 537] width 529 height 31
type input "10"
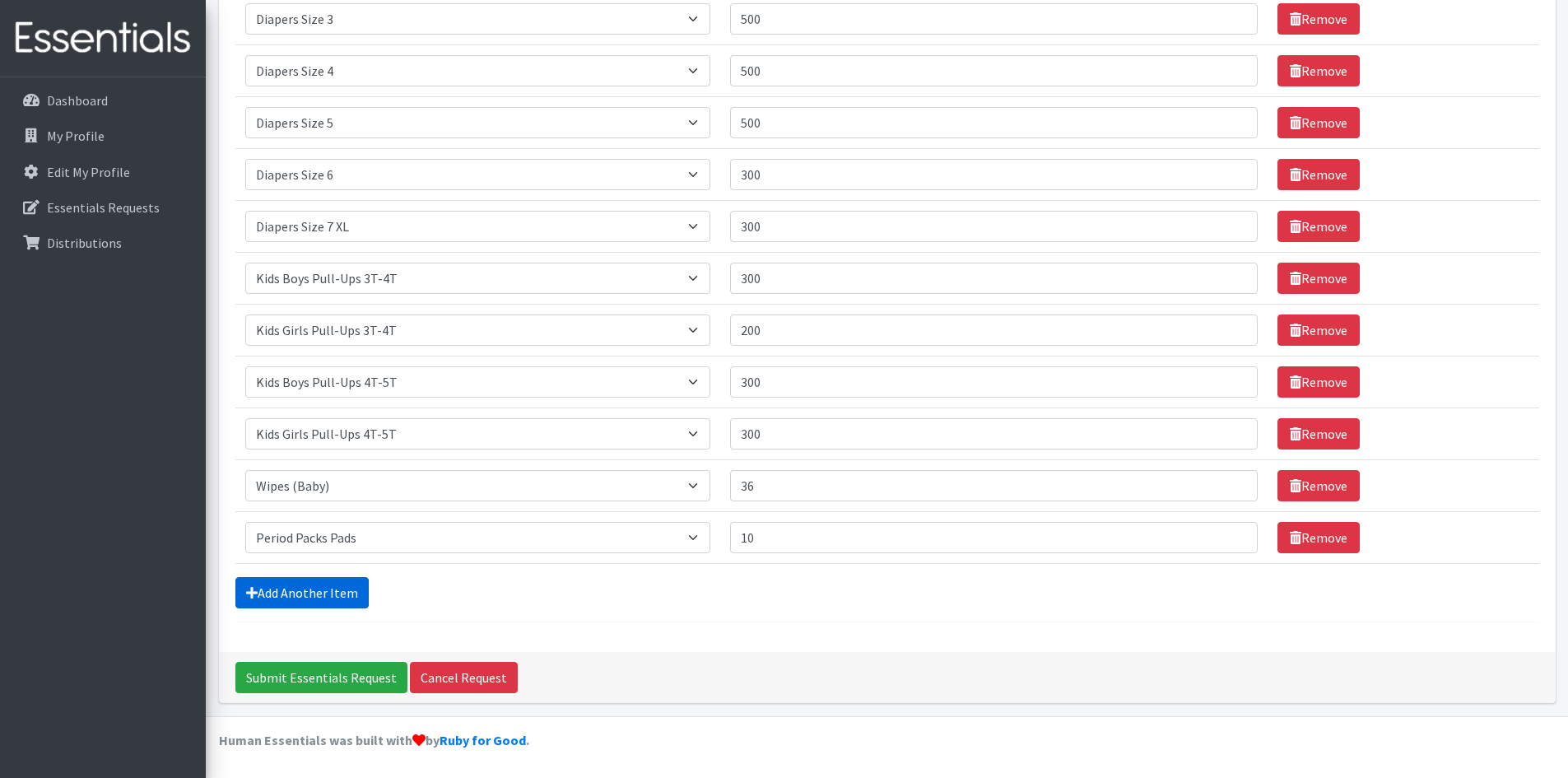
click at [332, 593] on link "Add Another Item" at bounding box center [302, 592] width 133 height 31
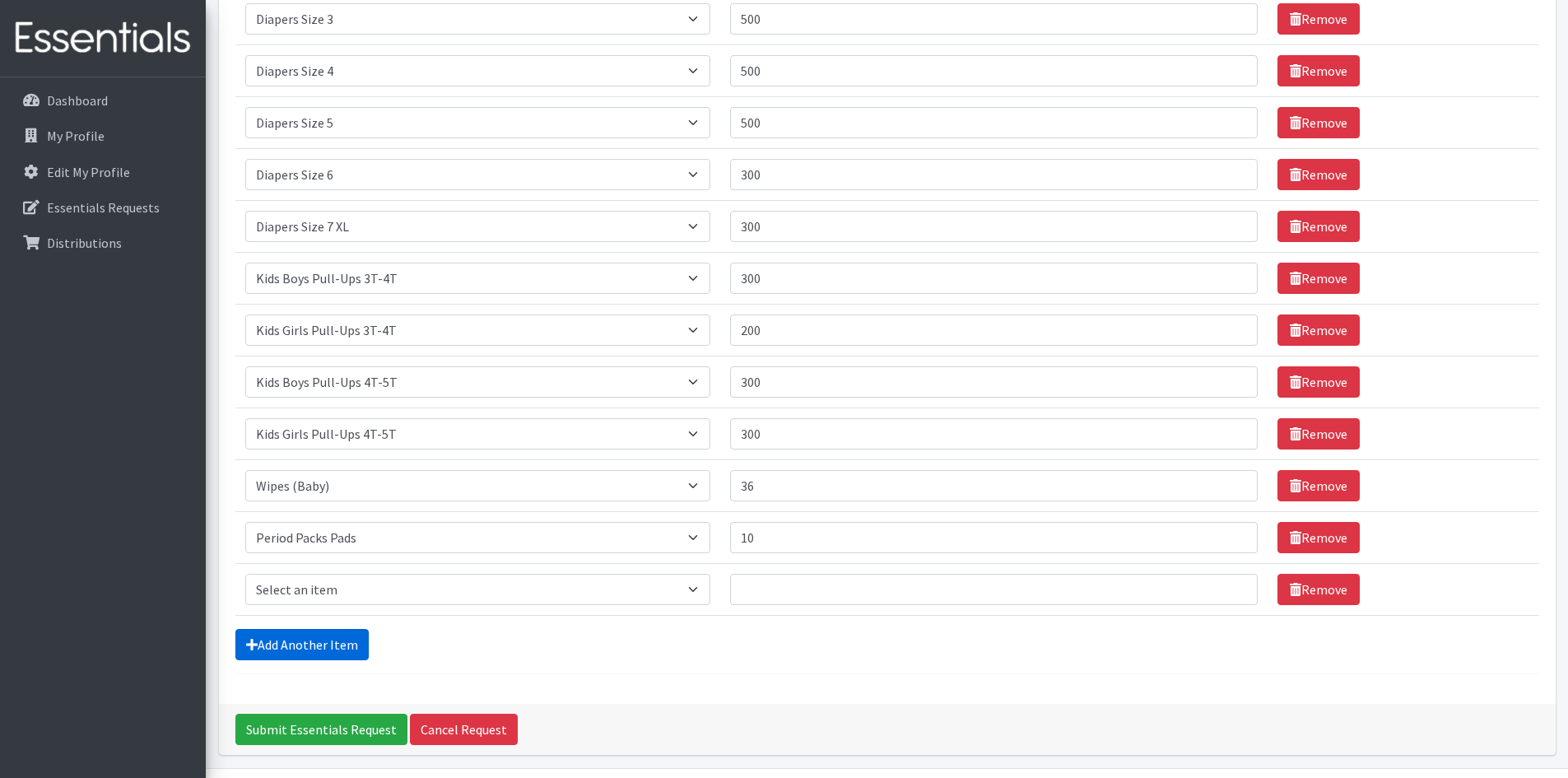
scroll to position [366, 0]
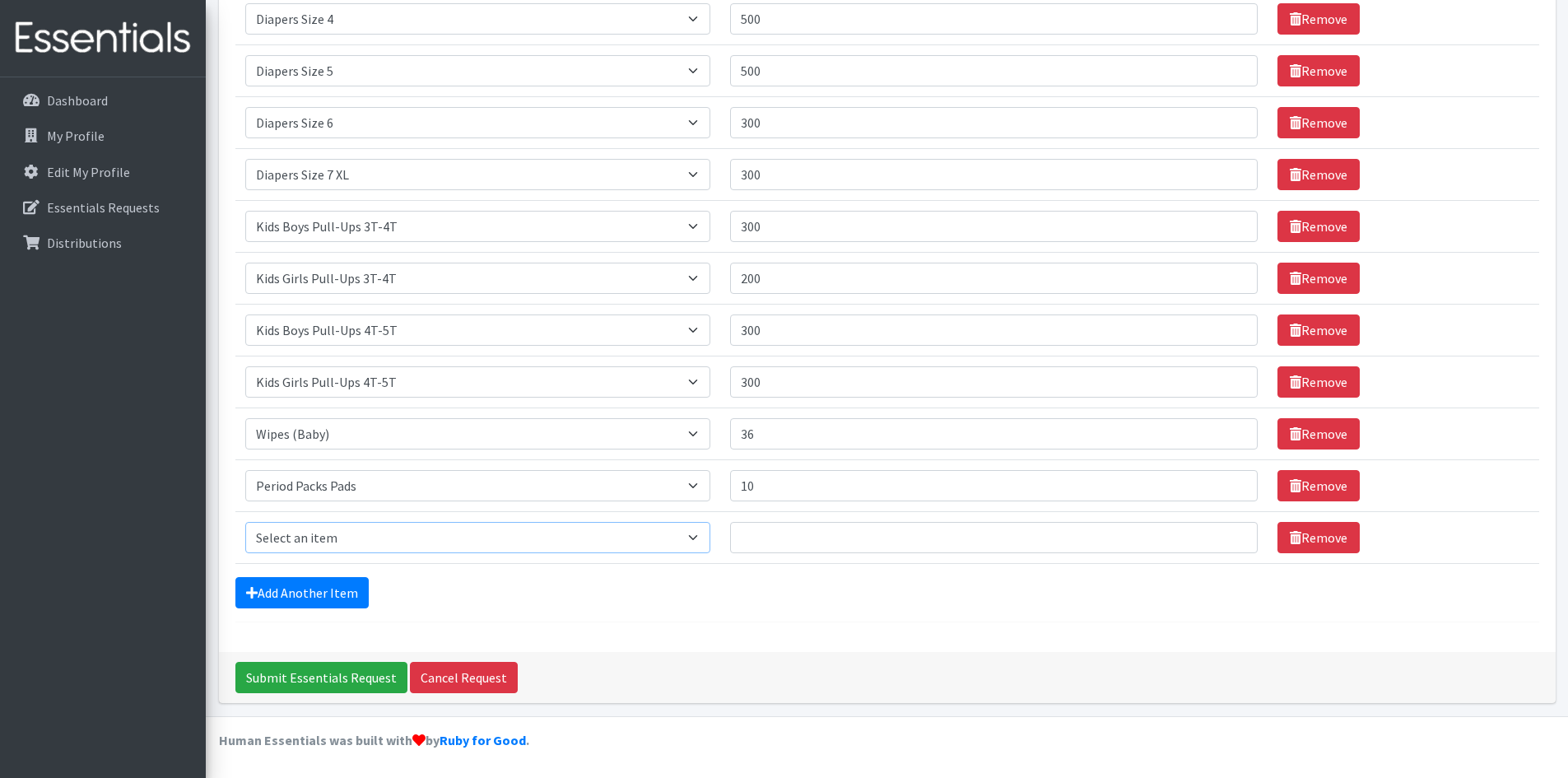
click at [328, 538] on select "Select an item Adult XXX Large Adult Large Adult XX Large Adult Medium Adult Sm…" at bounding box center [478, 537] width 465 height 31
select select "11445"
click at [245, 522] on select "Select an item Adult XXX Large Adult Large Adult XX Large Adult Medium Adult Sm…" at bounding box center [478, 537] width 465 height 31
click at [803, 535] on input "Quantity" at bounding box center [994, 537] width 529 height 31
type input "10"
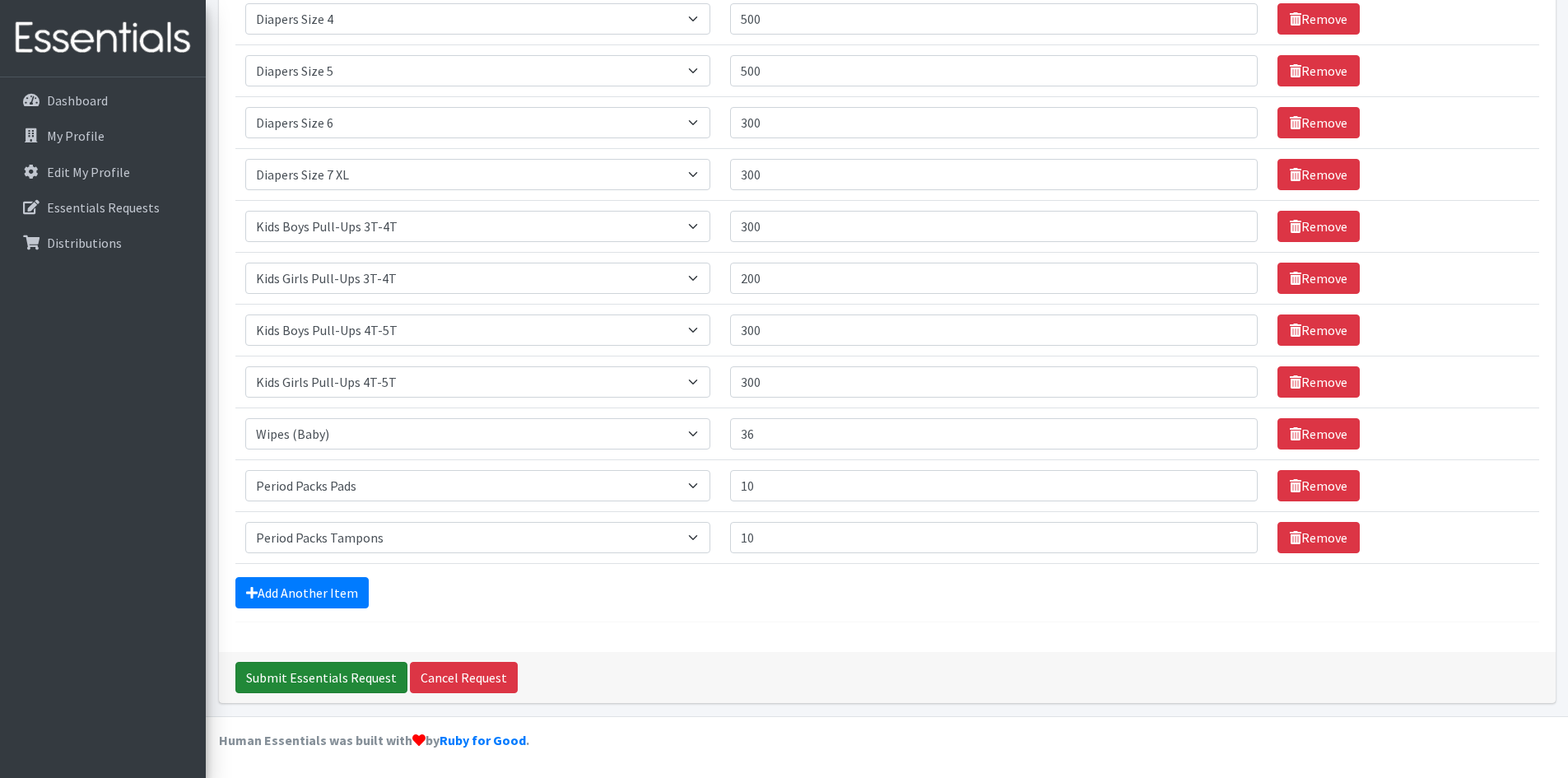
click at [310, 672] on input "Submit Essentials Request" at bounding box center [322, 677] width 172 height 31
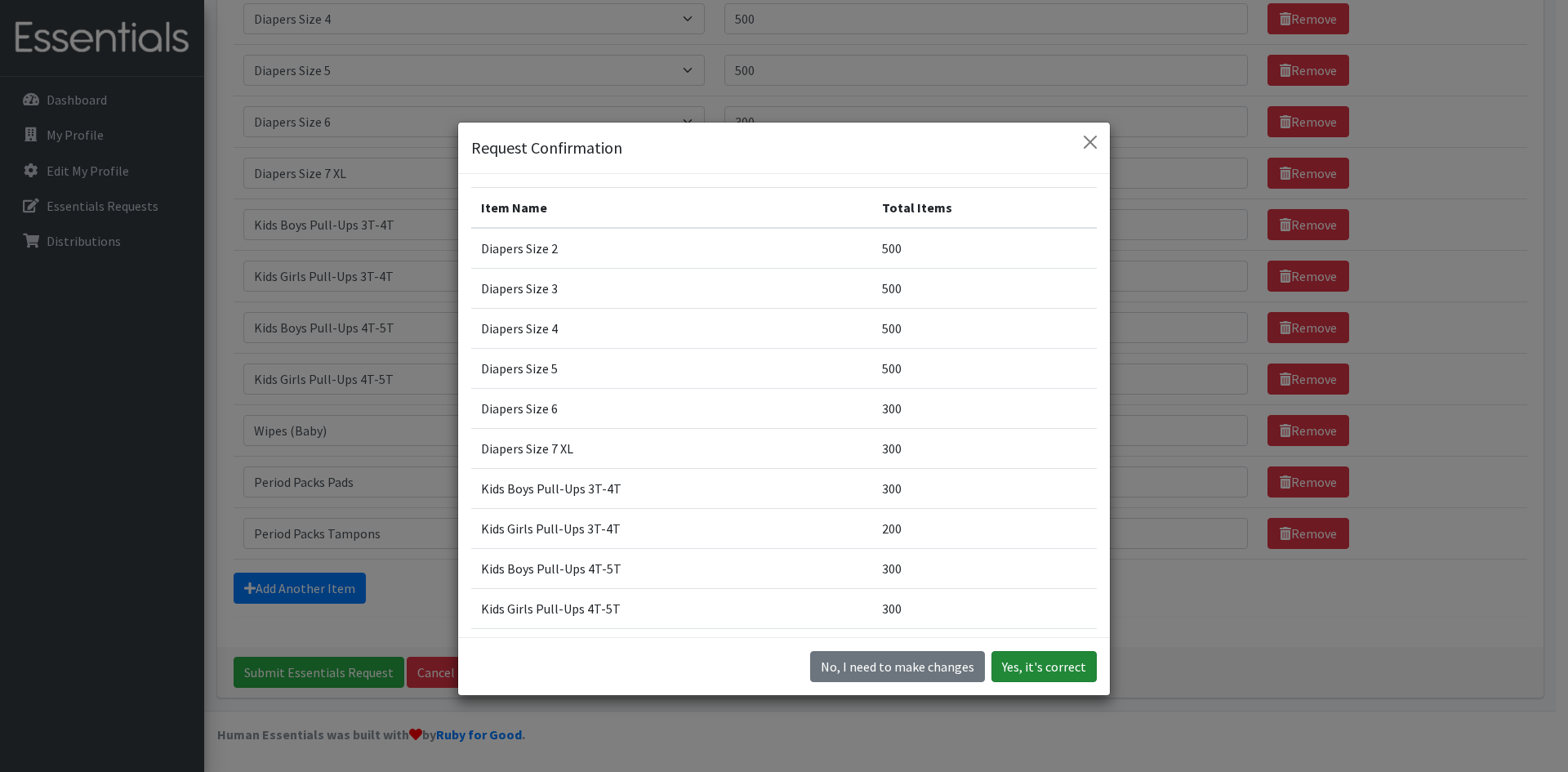
drag, startPoint x: 1013, startPoint y: 670, endPoint x: 1033, endPoint y: 728, distance: 61.4
click at [1015, 670] on button "Yes, it's correct" at bounding box center [1044, 666] width 105 height 31
